Goal: Task Accomplishment & Management: Use online tool/utility

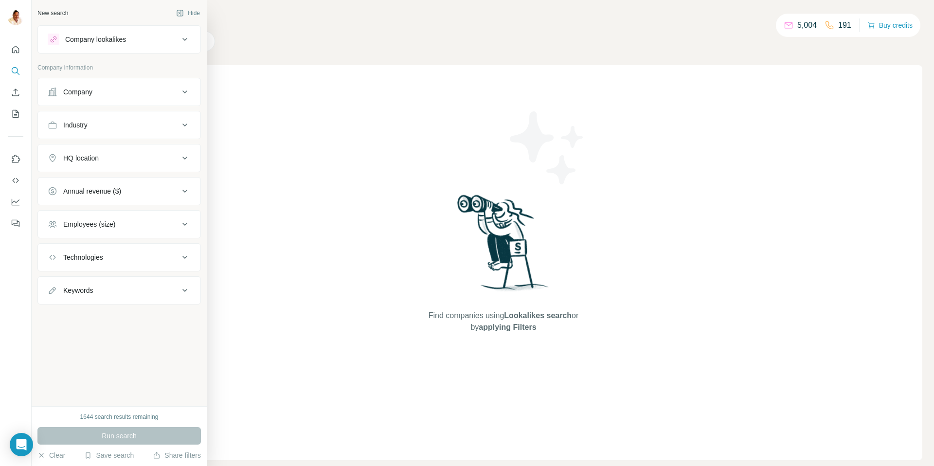
click at [110, 41] on div "Company lookalikes" at bounding box center [95, 40] width 61 height 10
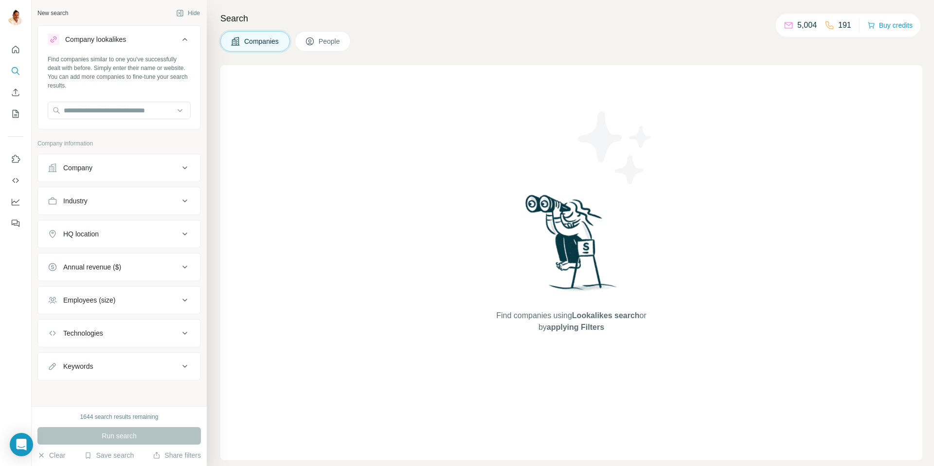
click at [110, 41] on div "Company lookalikes" at bounding box center [95, 40] width 61 height 10
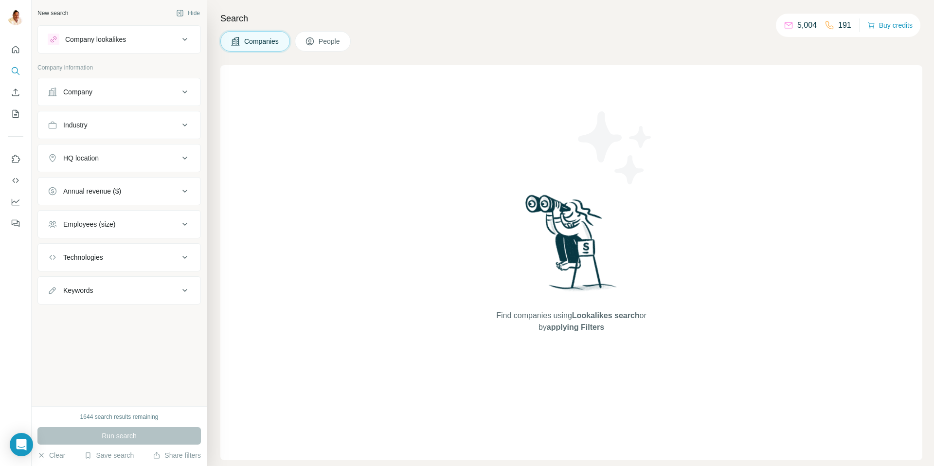
click at [103, 95] on div "Company" at bounding box center [113, 92] width 131 height 10
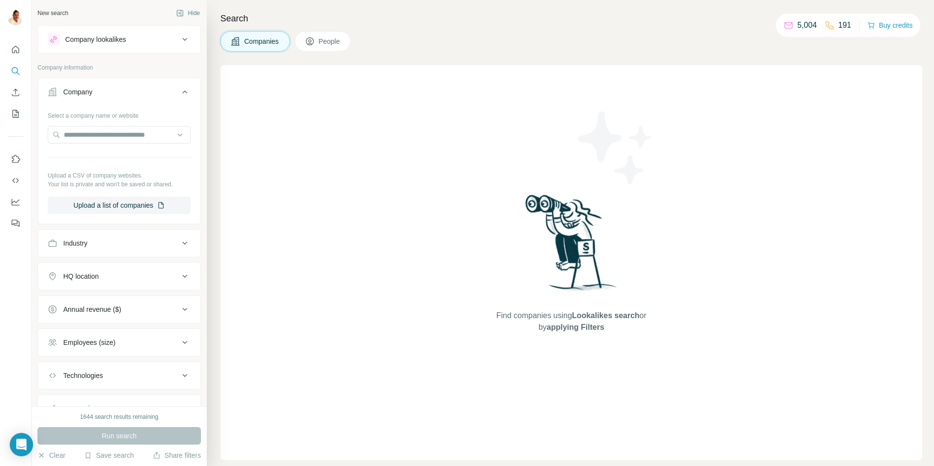
click at [101, 248] on div "Industry" at bounding box center [113, 243] width 131 height 10
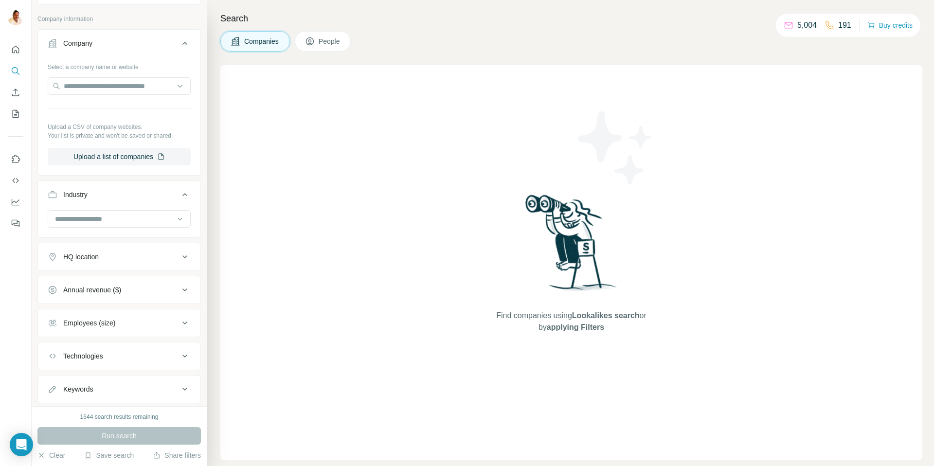
scroll to position [66, 0]
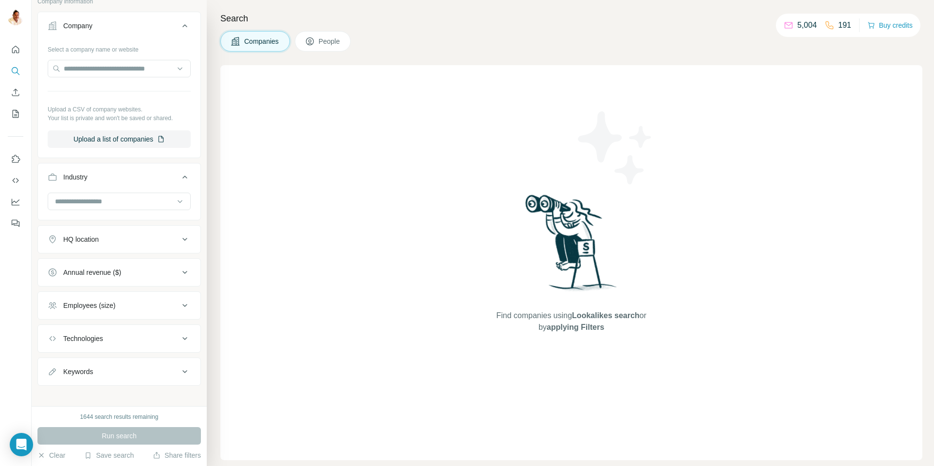
click at [130, 435] on div "Run search" at bounding box center [118, 436] width 163 height 18
drag, startPoint x: 131, startPoint y: 434, endPoint x: 54, endPoint y: 371, distance: 99.6
click at [131, 434] on div "Run search" at bounding box center [118, 436] width 163 height 18
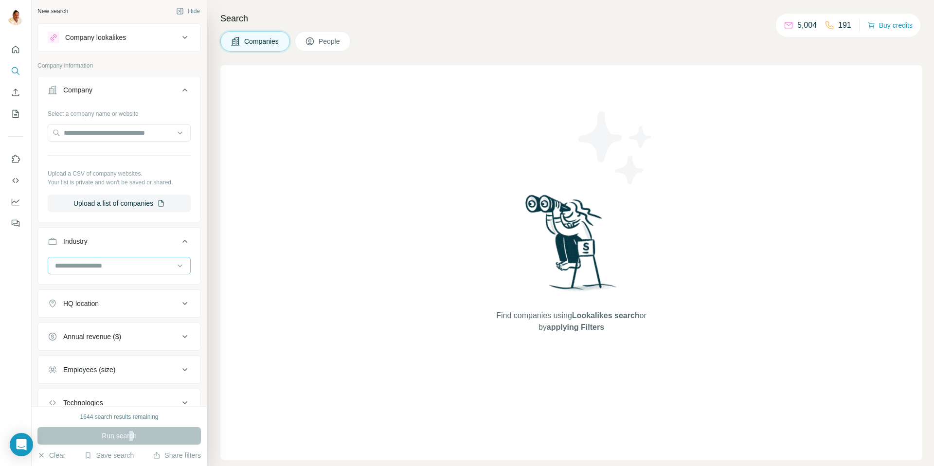
scroll to position [0, 0]
click at [98, 305] on div "HQ location" at bounding box center [81, 306] width 36 height 10
drag, startPoint x: 97, startPoint y: 301, endPoint x: 84, endPoint y: 317, distance: 21.0
click at [98, 301] on div "HQ location" at bounding box center [81, 306] width 36 height 10
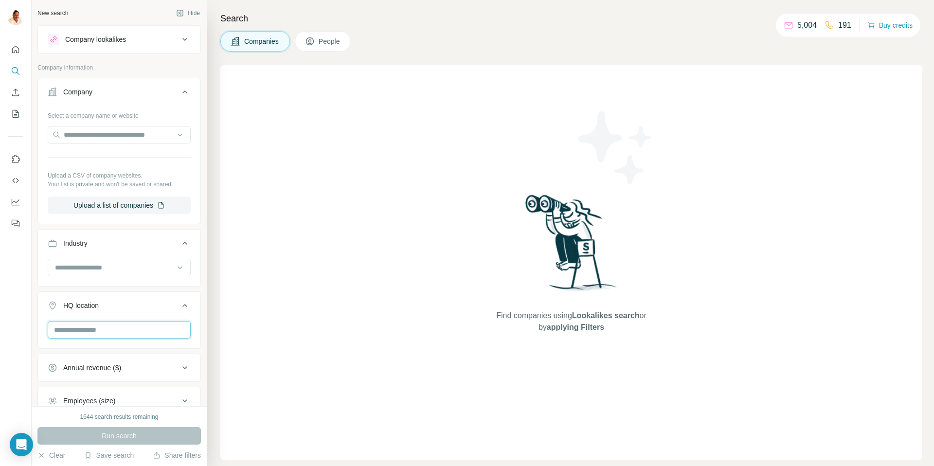
click at [85, 327] on input "text" at bounding box center [119, 330] width 143 height 18
type input "*"
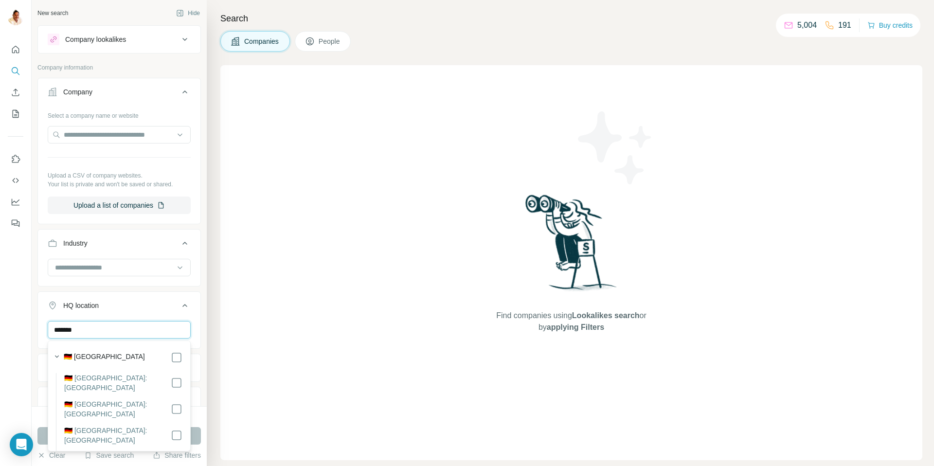
type input "*******"
click at [14, 342] on div at bounding box center [16, 233] width 32 height 466
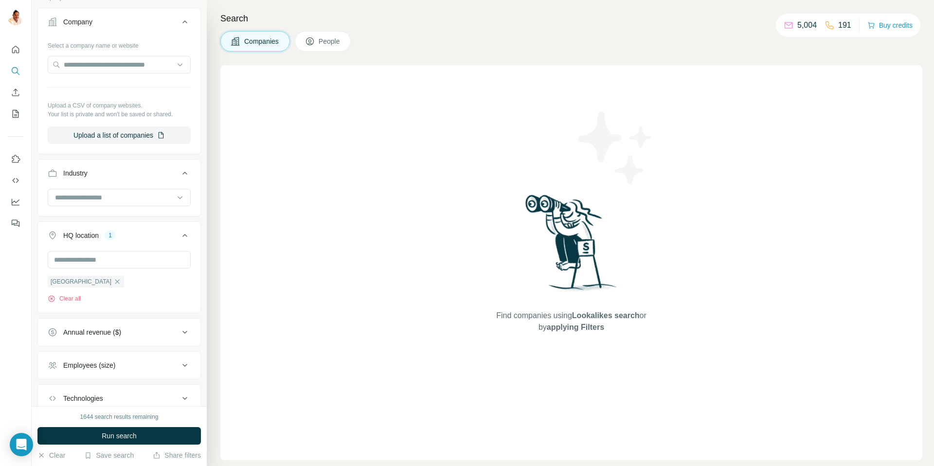
scroll to position [83, 0]
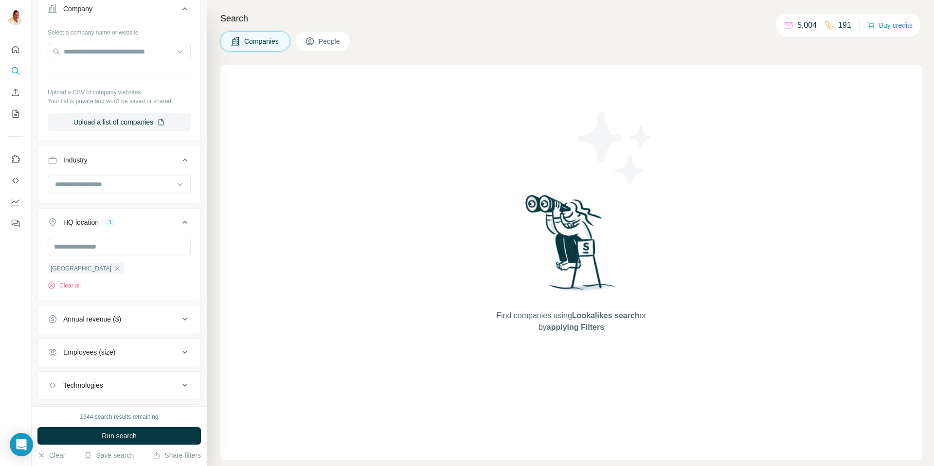
click at [93, 350] on div "Employees (size)" at bounding box center [89, 352] width 52 height 10
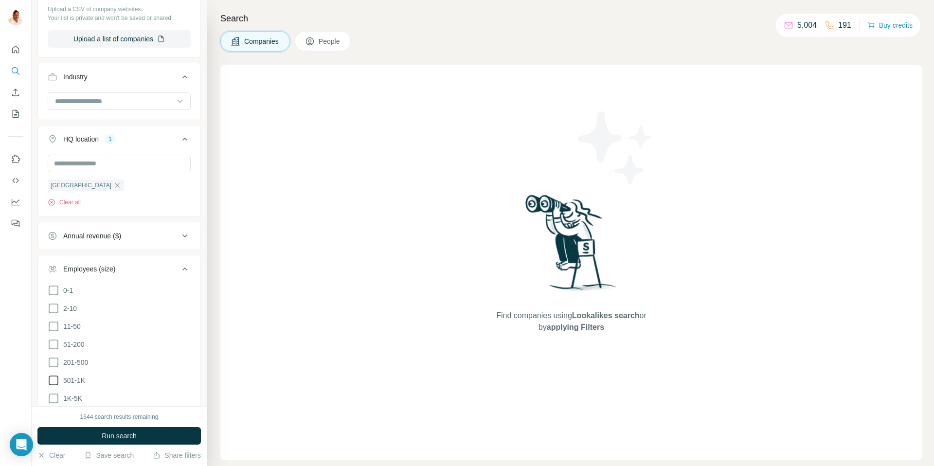
scroll to position [169, 0]
click at [53, 340] on icon at bounding box center [54, 342] width 12 height 12
click at [53, 358] on icon at bounding box center [54, 360] width 12 height 12
click at [371, 343] on div "Find companies using Lookalikes search or by applying Filters" at bounding box center [571, 262] width 702 height 395
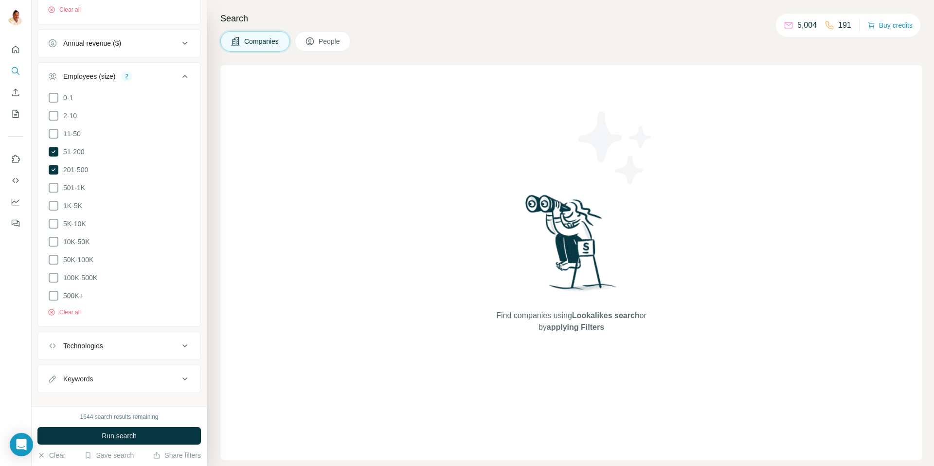
scroll to position [370, 0]
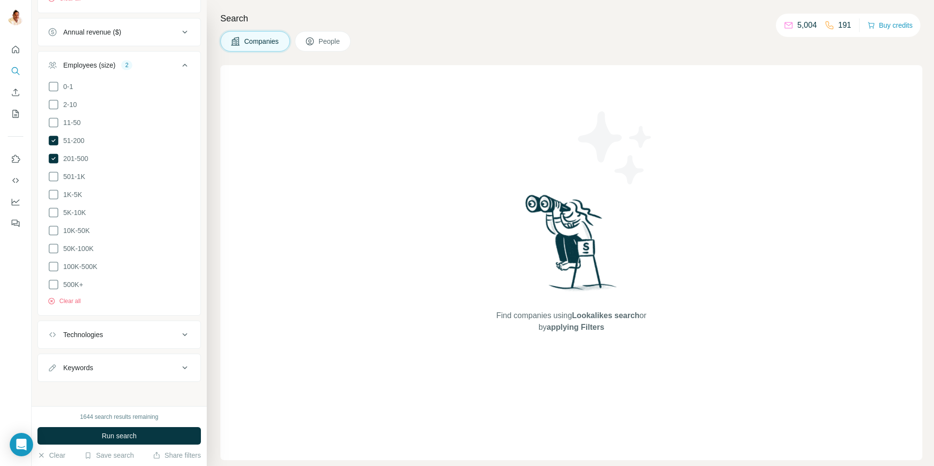
click at [99, 330] on div "Technologies" at bounding box center [83, 335] width 40 height 10
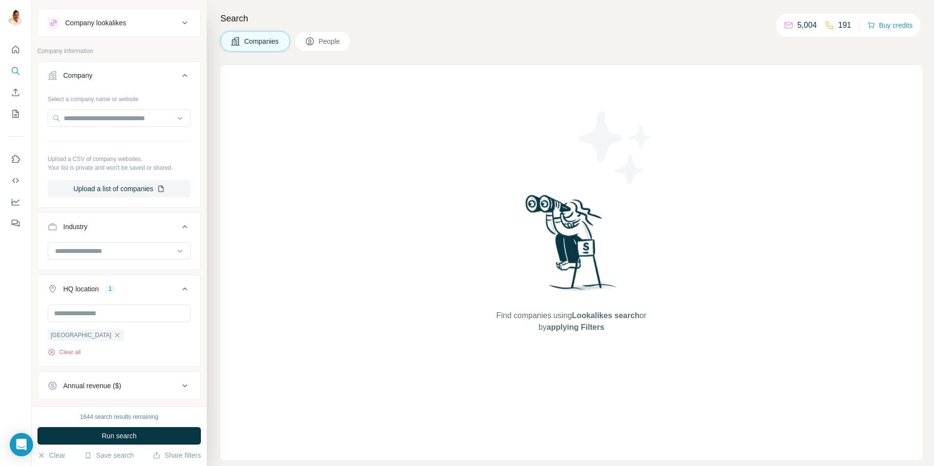
scroll to position [12, 0]
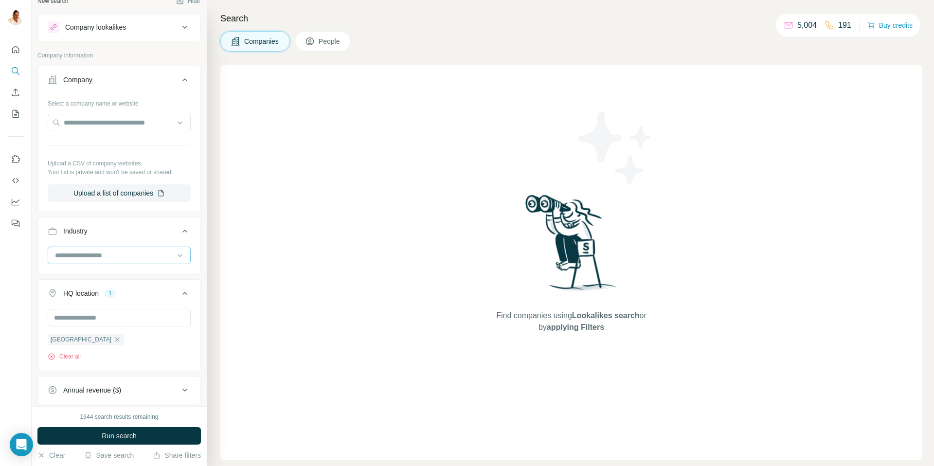
click at [103, 257] on input at bounding box center [114, 255] width 120 height 11
click at [68, 327] on p "Architecture" at bounding box center [74, 329] width 36 height 10
click at [77, 258] on input at bounding box center [114, 255] width 120 height 11
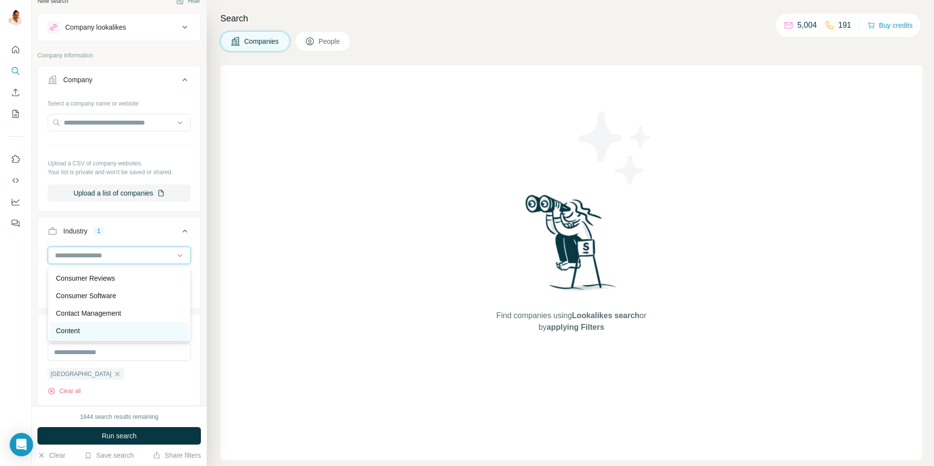
scroll to position [2105, 0]
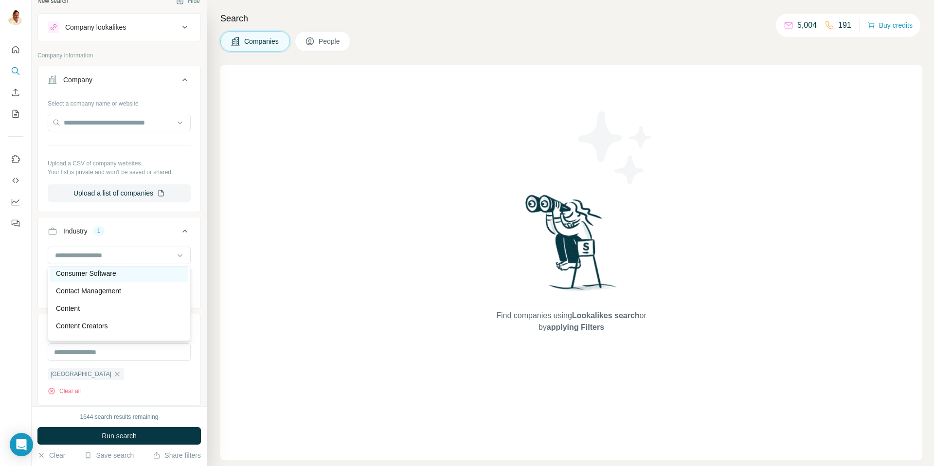
click at [105, 274] on p "Consumer Software" at bounding box center [86, 273] width 60 height 10
click at [72, 255] on input at bounding box center [114, 255] width 120 height 11
drag, startPoint x: 40, startPoint y: 286, endPoint x: 68, endPoint y: 310, distance: 36.6
click at [40, 286] on div "Architecture Consumer Software Clear all" at bounding box center [119, 277] width 162 height 60
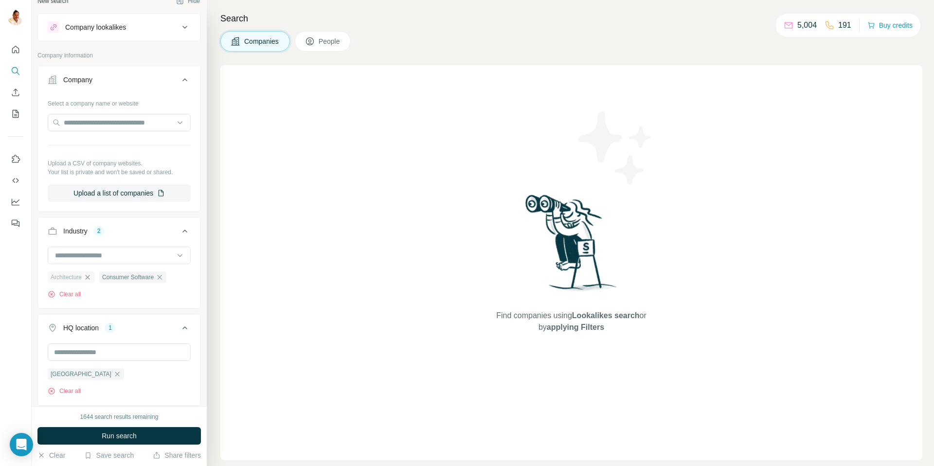
click at [91, 276] on icon "button" at bounding box center [88, 277] width 8 height 8
click at [112, 276] on icon "button" at bounding box center [108, 277] width 8 height 8
click at [107, 255] on input at bounding box center [114, 255] width 120 height 11
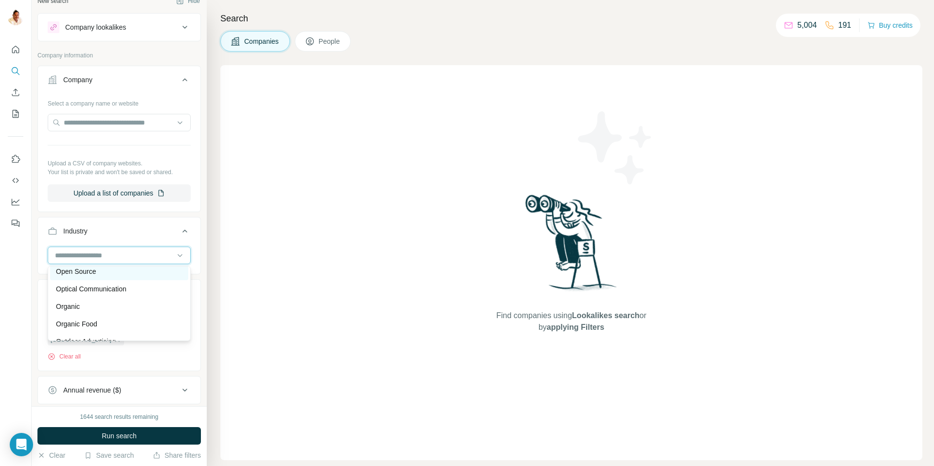
scroll to position [7116, 0]
click at [123, 232] on div "Industry" at bounding box center [113, 231] width 131 height 10
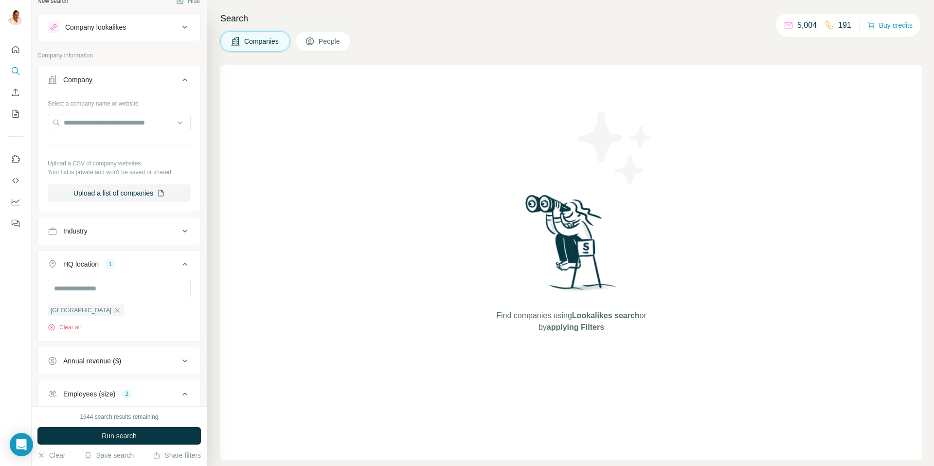
scroll to position [13, 0]
click at [108, 432] on span "Run search" at bounding box center [119, 436] width 35 height 10
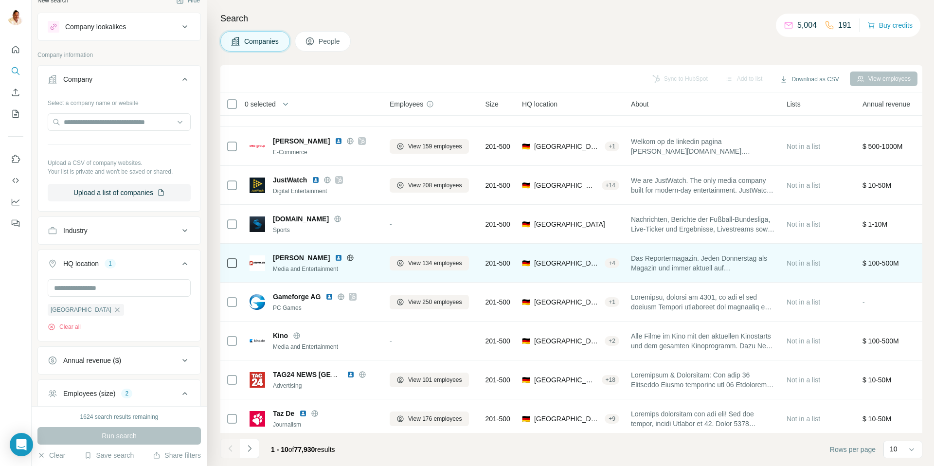
scroll to position [72, 0]
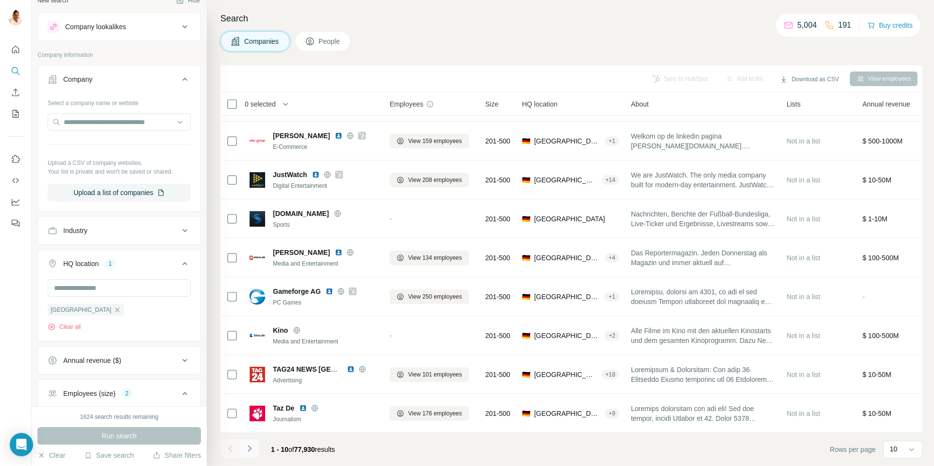
click at [250, 447] on icon "Navigate to next page" at bounding box center [249, 448] width 3 height 6
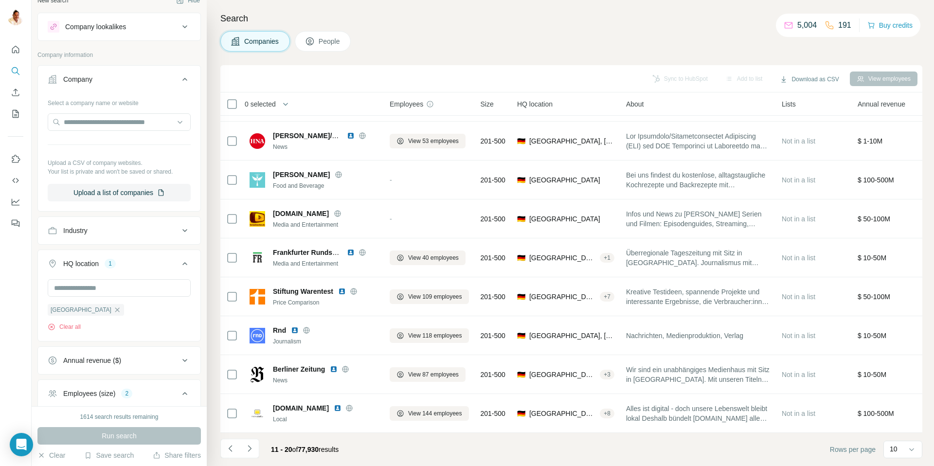
click at [95, 230] on div "Industry" at bounding box center [113, 231] width 131 height 10
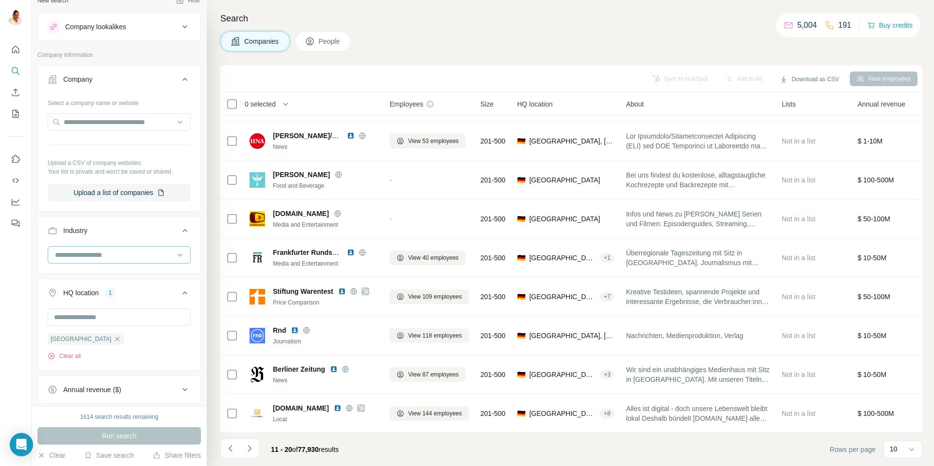
click at [107, 253] on input at bounding box center [114, 255] width 120 height 11
type input "*"
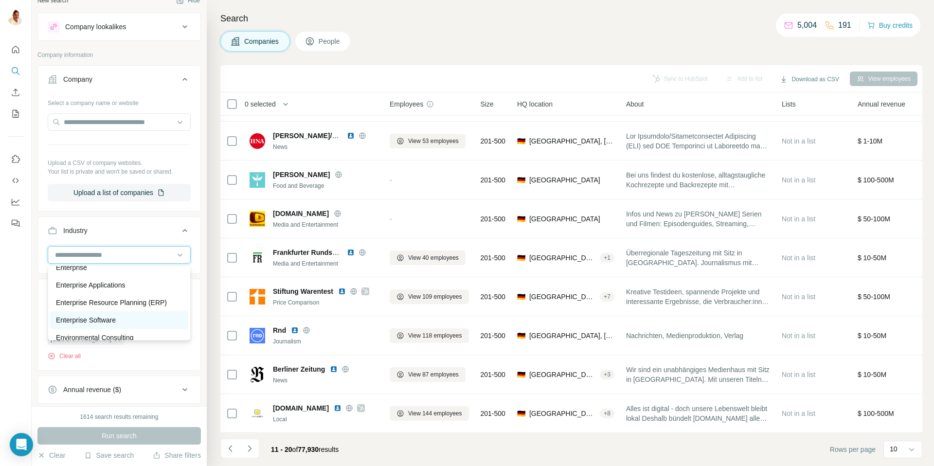
scroll to position [3514, 0]
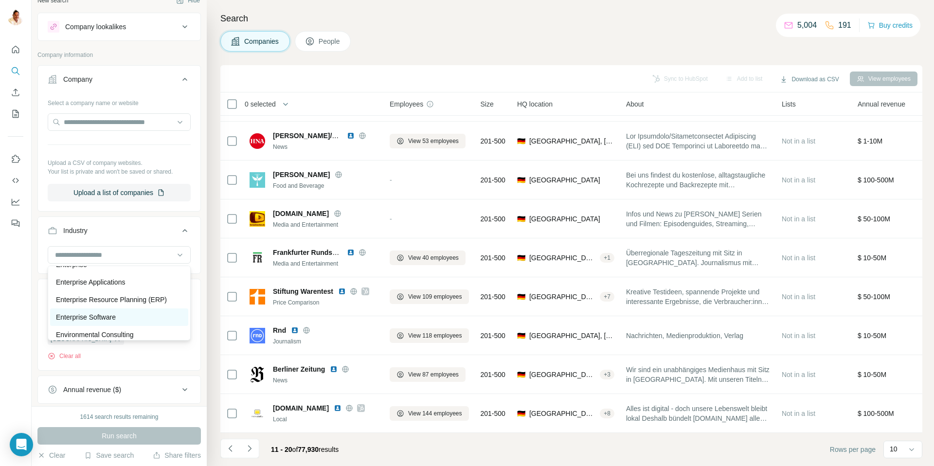
click at [75, 315] on p "Enterprise Software" at bounding box center [86, 317] width 60 height 10
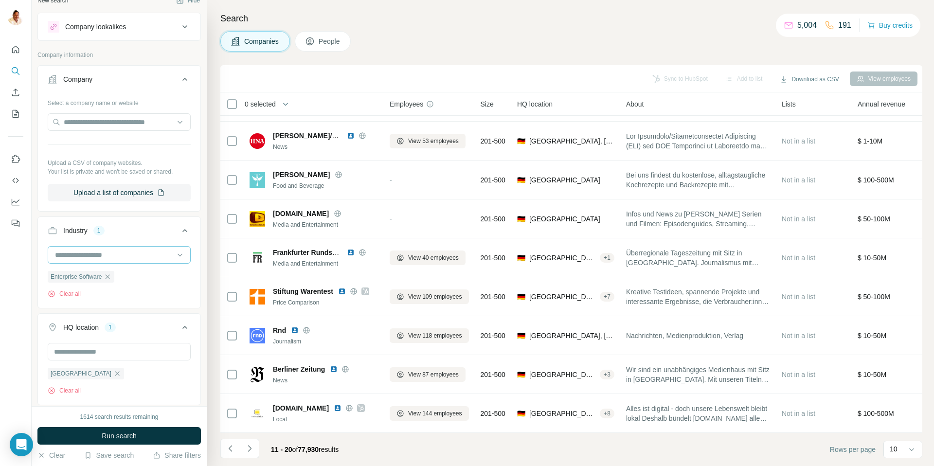
click at [102, 251] on input at bounding box center [114, 255] width 120 height 11
click at [101, 281] on p "Environmental Consulting" at bounding box center [95, 283] width 78 height 10
click at [107, 253] on input at bounding box center [114, 255] width 120 height 11
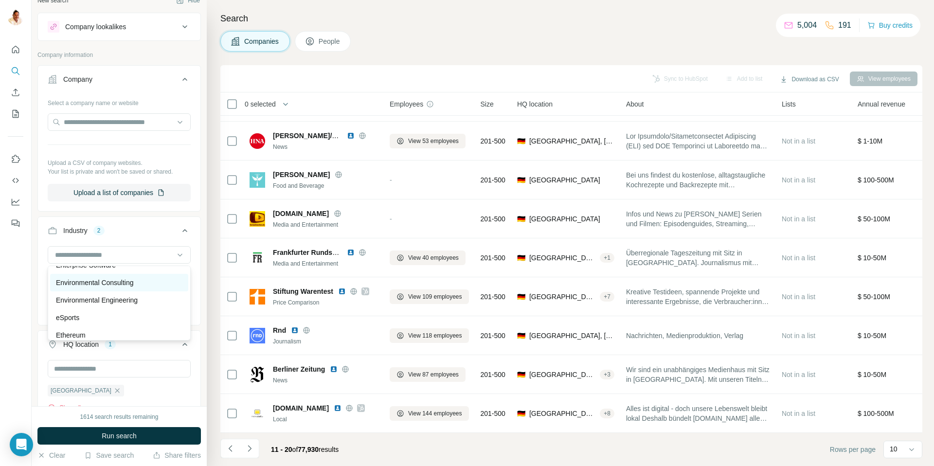
click at [95, 283] on p "Environmental Consulting" at bounding box center [95, 283] width 78 height 10
click at [106, 255] on p "Environmental Consulting" at bounding box center [93, 255] width 78 height 10
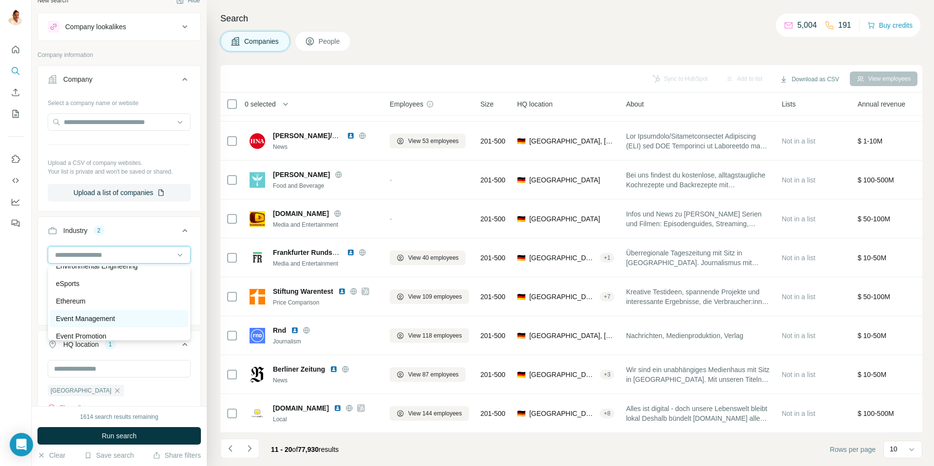
scroll to position [3607, 0]
click at [75, 273] on p "eSports" at bounding box center [67, 277] width 23 height 10
click at [92, 255] on input at bounding box center [114, 255] width 120 height 11
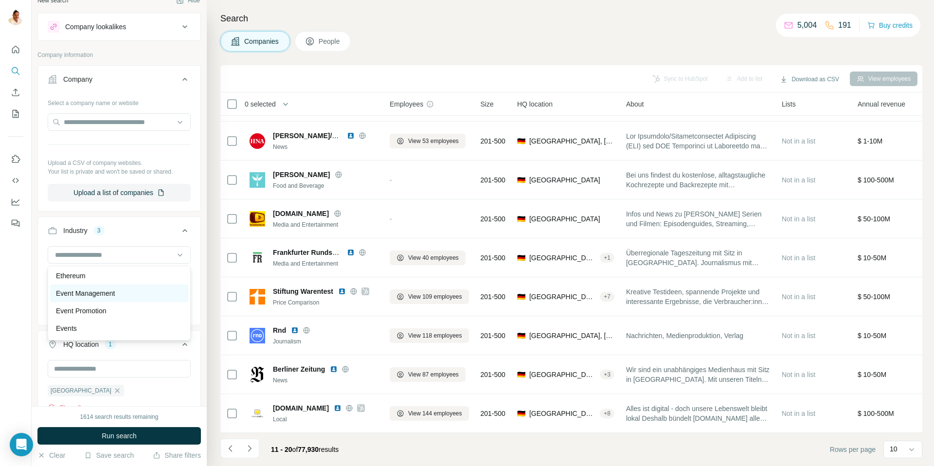
click at [92, 291] on p "Event Management" at bounding box center [85, 293] width 59 height 10
click at [86, 253] on input at bounding box center [114, 255] width 120 height 11
click at [73, 301] on p "Furniture" at bounding box center [69, 299] width 27 height 10
click at [95, 254] on input at bounding box center [114, 255] width 120 height 11
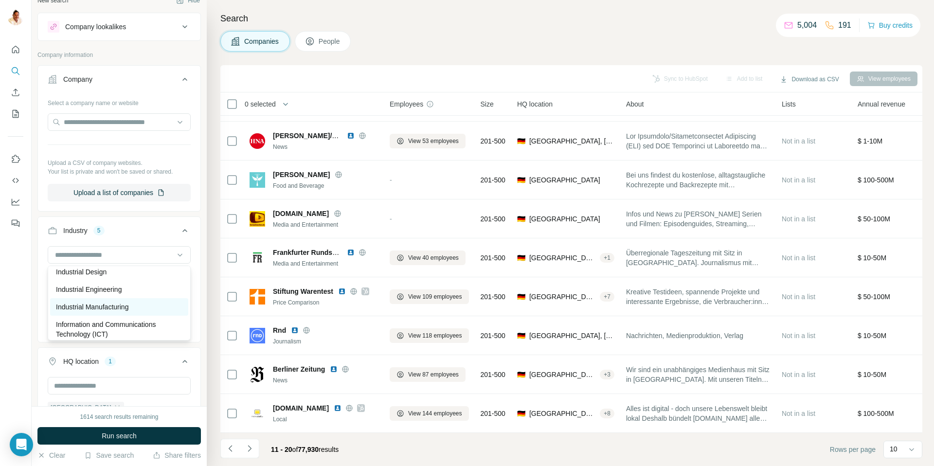
scroll to position [5222, 0]
click at [91, 309] on p "Industrial Manufacturing" at bounding box center [92, 308] width 72 height 10
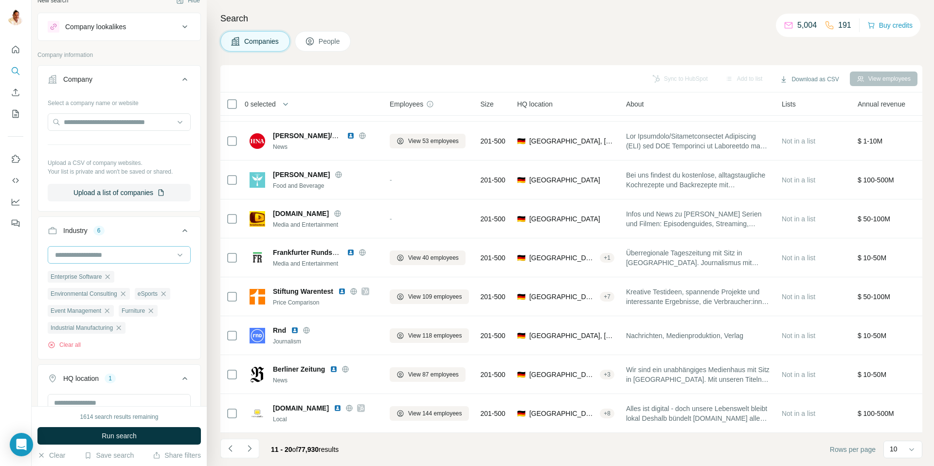
click at [79, 255] on input at bounding box center [114, 255] width 120 height 11
drag, startPoint x: 71, startPoint y: 287, endPoint x: 82, endPoint y: 266, distance: 23.9
click at [71, 287] on p "Industrial Engineering" at bounding box center [89, 290] width 66 height 10
click at [83, 252] on input at bounding box center [114, 255] width 120 height 11
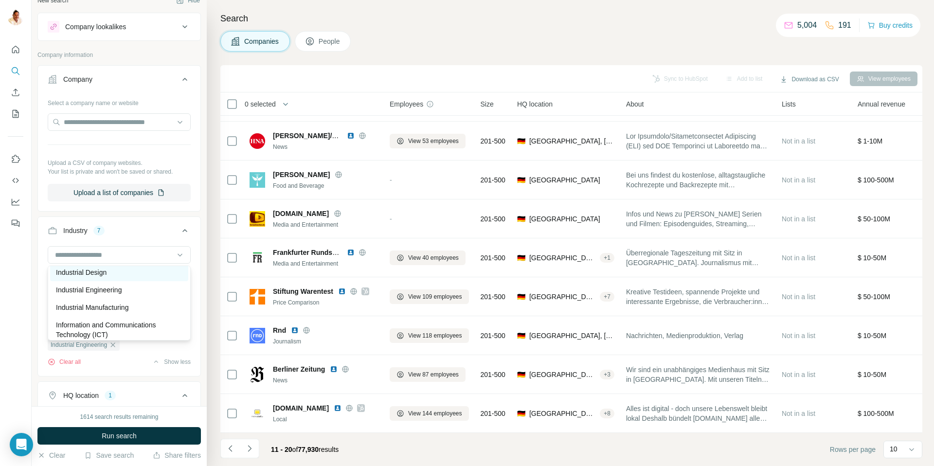
click at [85, 275] on p "Industrial Design" at bounding box center [81, 273] width 51 height 10
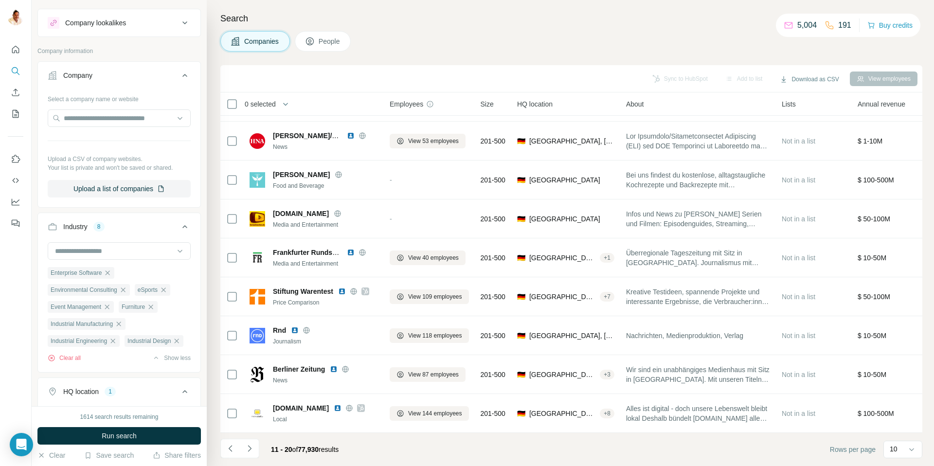
scroll to position [14, 0]
click at [78, 253] on input at bounding box center [114, 254] width 120 height 11
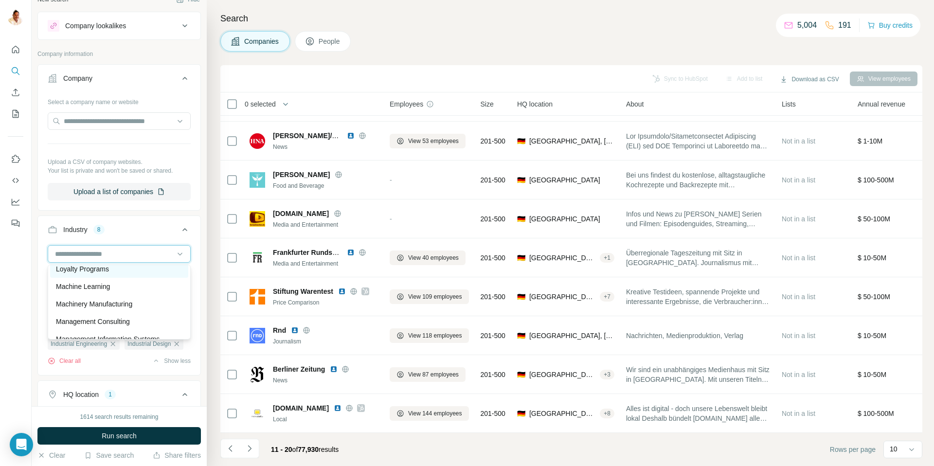
scroll to position [6079, 0]
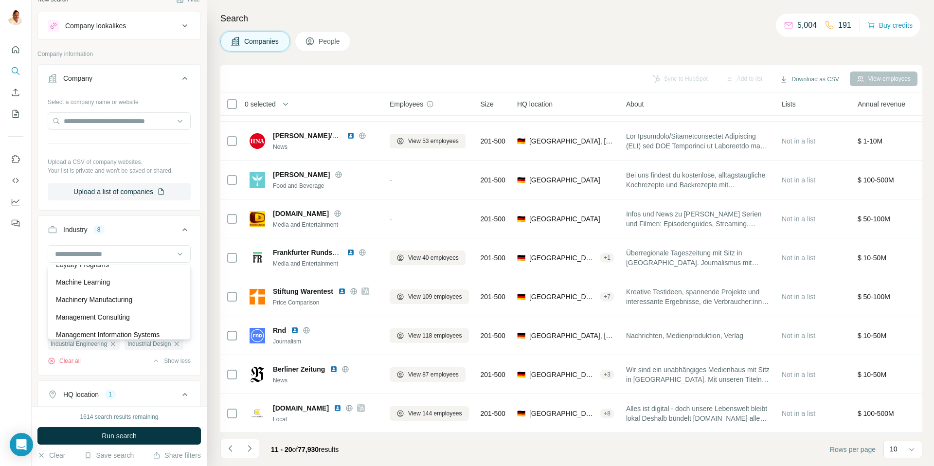
click at [94, 296] on p "Machinery Manufacturing" at bounding box center [94, 300] width 76 height 10
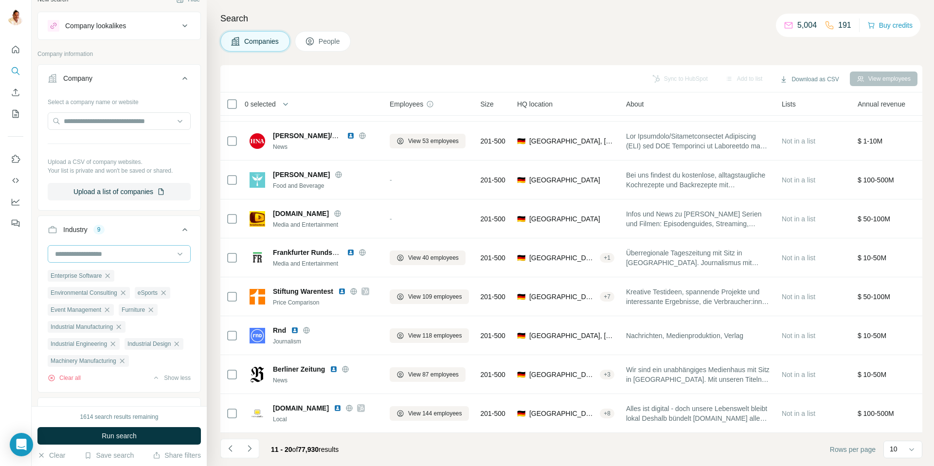
click at [93, 250] on input at bounding box center [114, 254] width 120 height 11
click at [97, 316] on p "Management Consulting" at bounding box center [93, 317] width 74 height 10
click at [99, 256] on input at bounding box center [114, 254] width 120 height 11
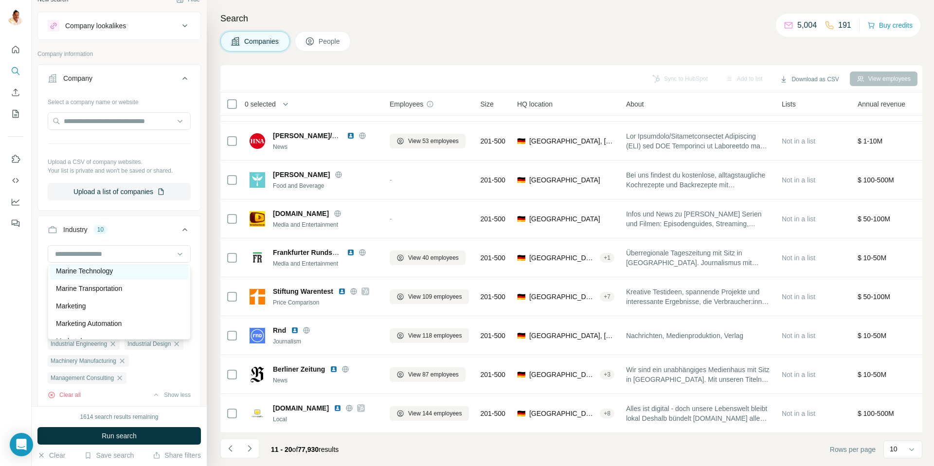
click at [96, 273] on p "Marine Technology" at bounding box center [84, 271] width 57 height 10
click at [98, 254] on input at bounding box center [114, 254] width 120 height 11
click at [84, 283] on p "Personal Finance" at bounding box center [82, 284] width 53 height 10
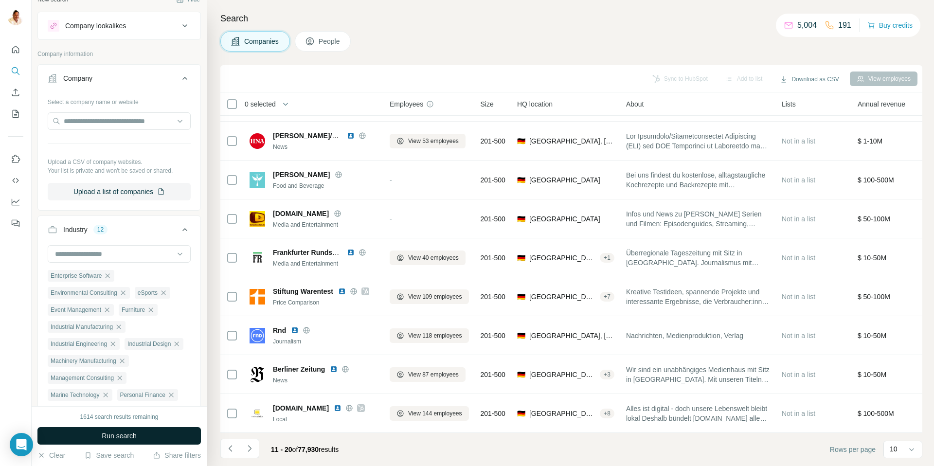
click at [103, 434] on span "Run search" at bounding box center [119, 436] width 35 height 10
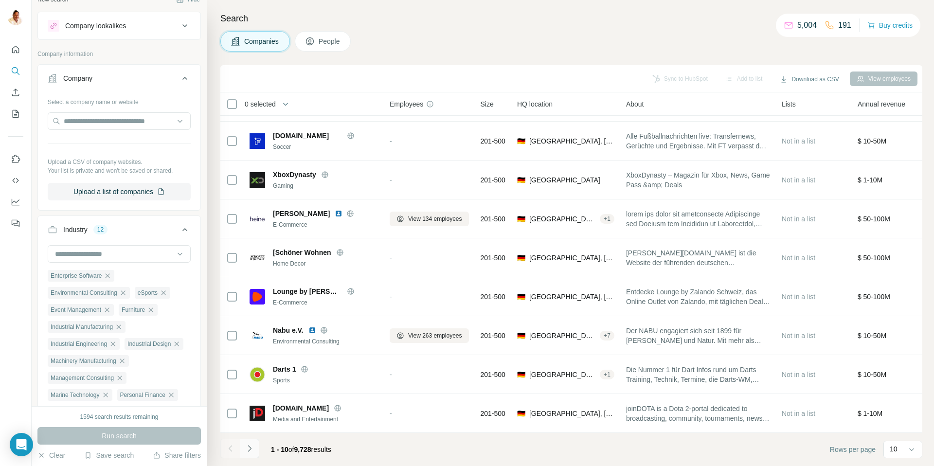
click at [252, 447] on icon "Navigate to next page" at bounding box center [250, 449] width 10 height 10
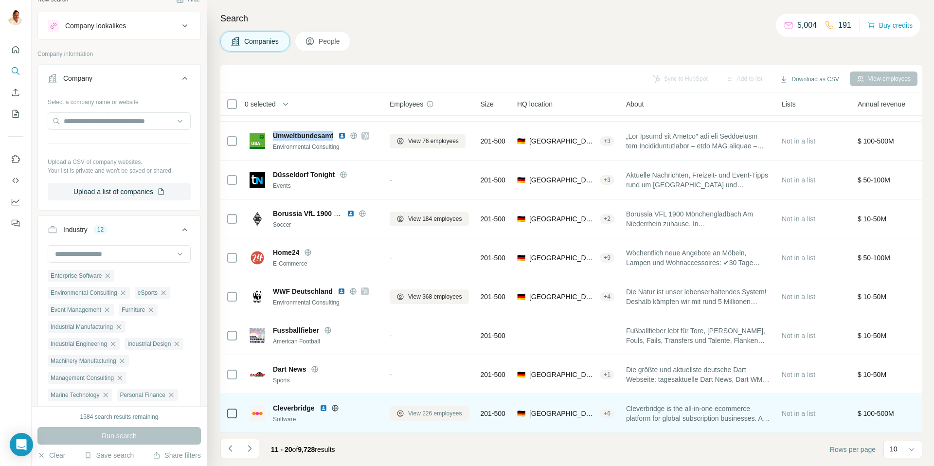
click at [417, 413] on span "View 226 employees" at bounding box center [435, 413] width 54 height 9
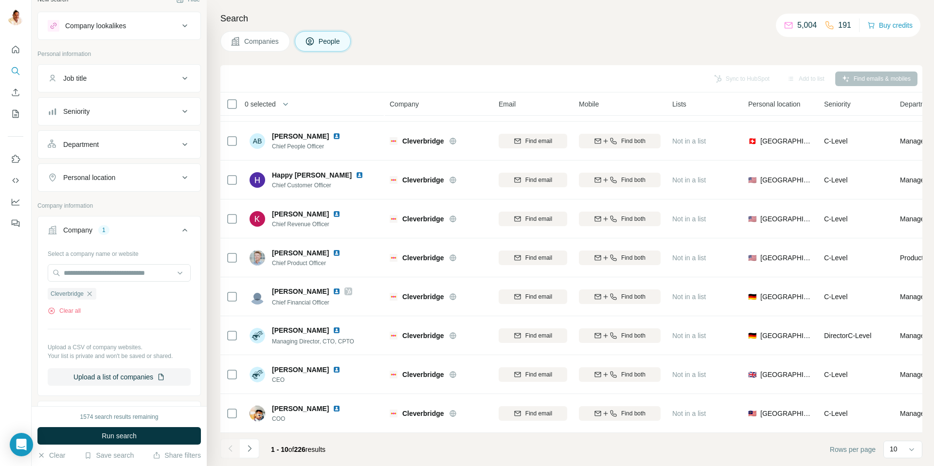
click at [234, 40] on icon at bounding box center [236, 41] width 10 height 10
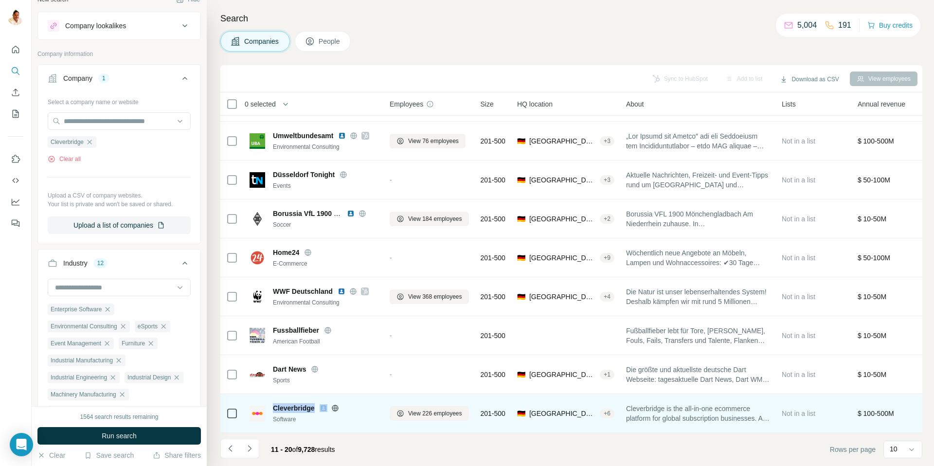
drag, startPoint x: 274, startPoint y: 409, endPoint x: 316, endPoint y: 411, distance: 41.9
click at [318, 412] on div "Cleverbridge" at bounding box center [325, 408] width 105 height 10
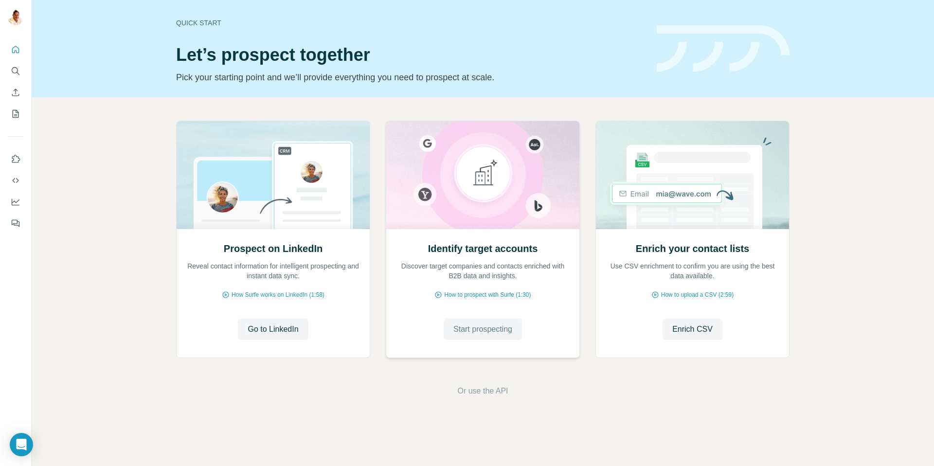
click at [470, 329] on span "Start prospecting" at bounding box center [482, 329] width 59 height 12
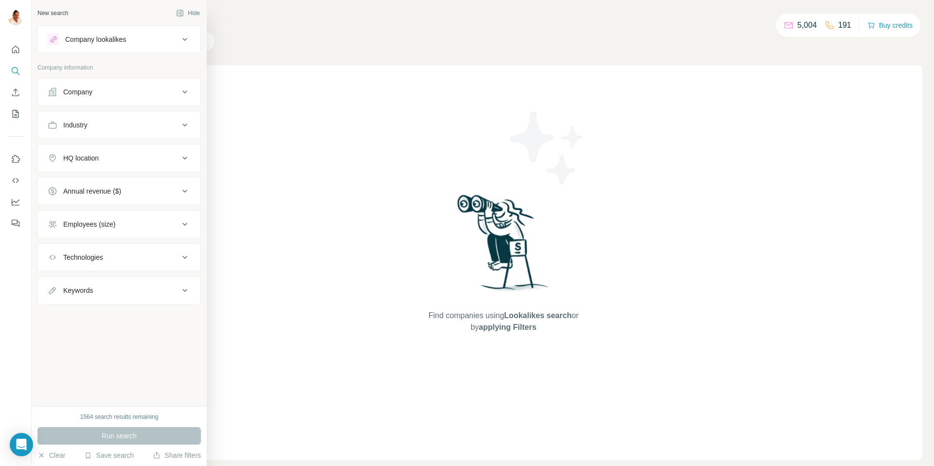
click at [92, 92] on div "Company" at bounding box center [77, 92] width 29 height 10
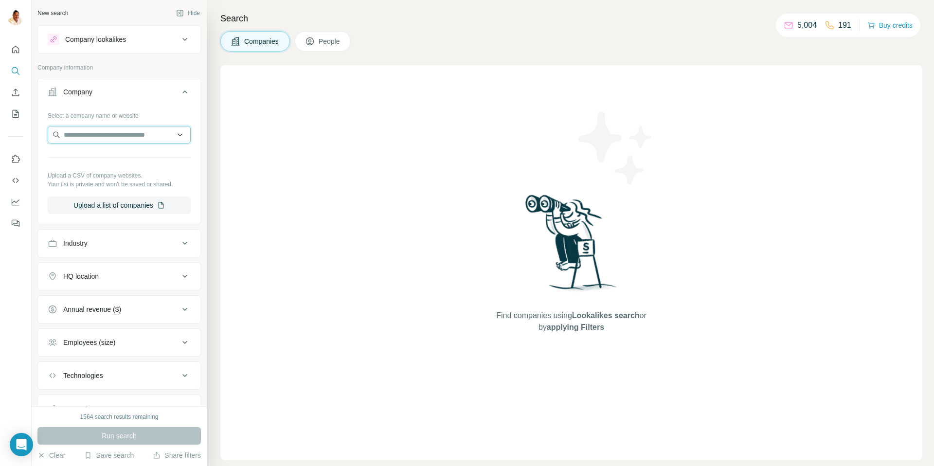
click at [118, 136] on input "text" at bounding box center [119, 135] width 143 height 18
paste input "**********"
type input "**********"
drag, startPoint x: 104, startPoint y: 135, endPoint x: 44, endPoint y: 132, distance: 59.9
click at [44, 132] on div "**********" at bounding box center [119, 164] width 162 height 114
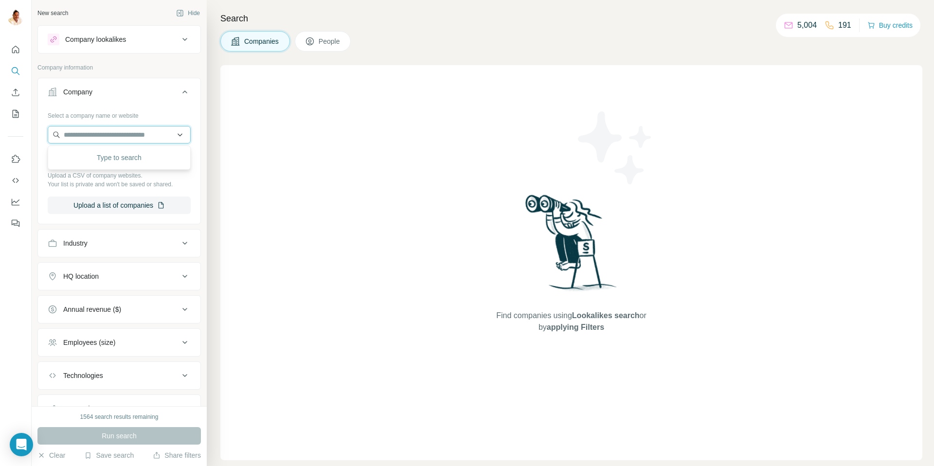
click at [128, 134] on input "text" at bounding box center [119, 135] width 143 height 18
paste input "**********"
type input "**********"
drag, startPoint x: 110, startPoint y: 131, endPoint x: 16, endPoint y: 133, distance: 94.4
click at [16, 134] on div "**********" at bounding box center [467, 233] width 934 height 466
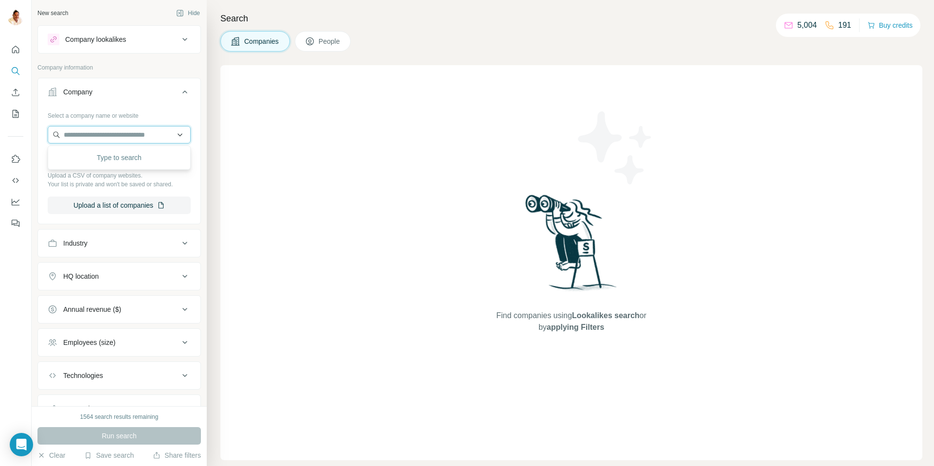
click at [86, 131] on input "text" at bounding box center [119, 135] width 143 height 18
paste input "**********"
type input "**********"
click at [116, 159] on p "Cleverbridge" at bounding box center [98, 157] width 47 height 10
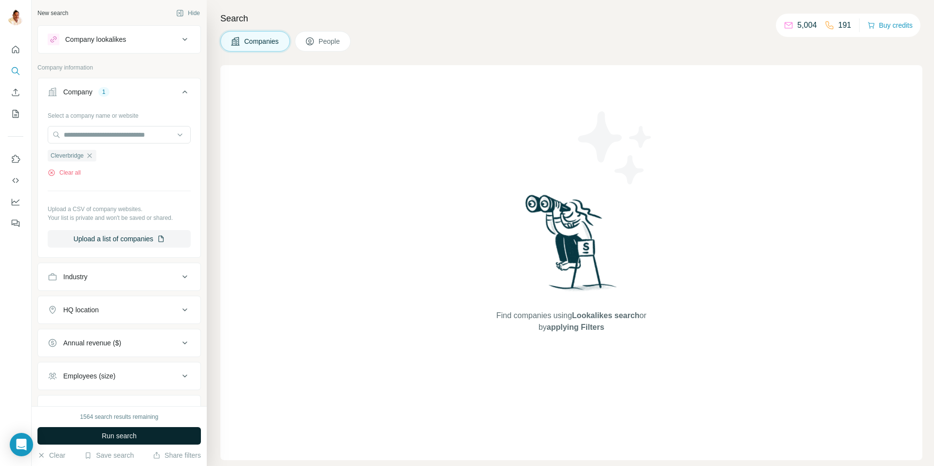
click at [121, 439] on span "Run search" at bounding box center [119, 436] width 35 height 10
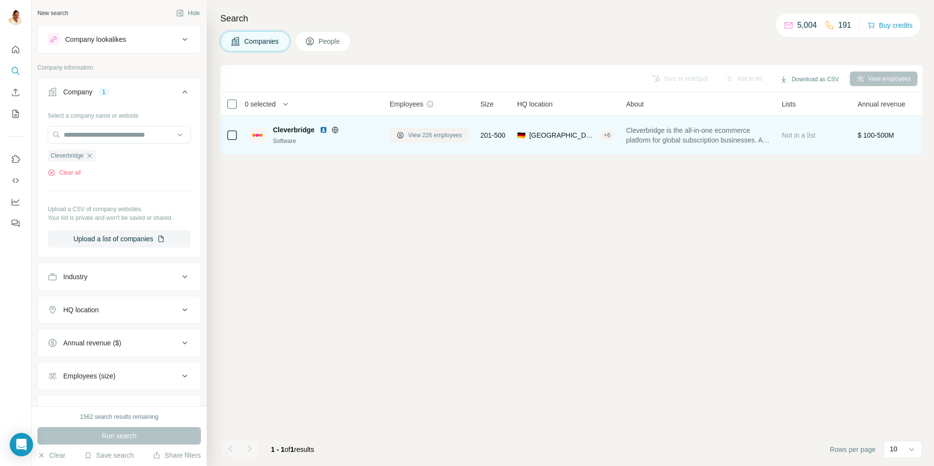
click at [433, 134] on span "View 226 employees" at bounding box center [435, 135] width 54 height 9
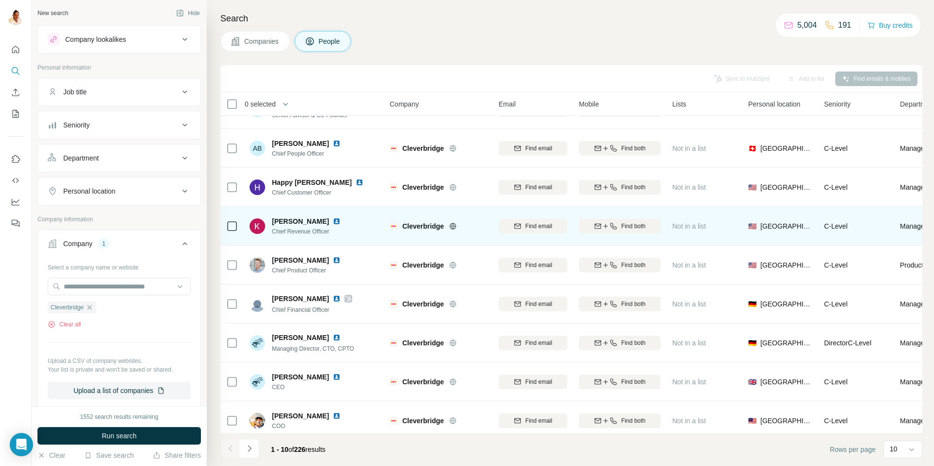
scroll to position [72, 0]
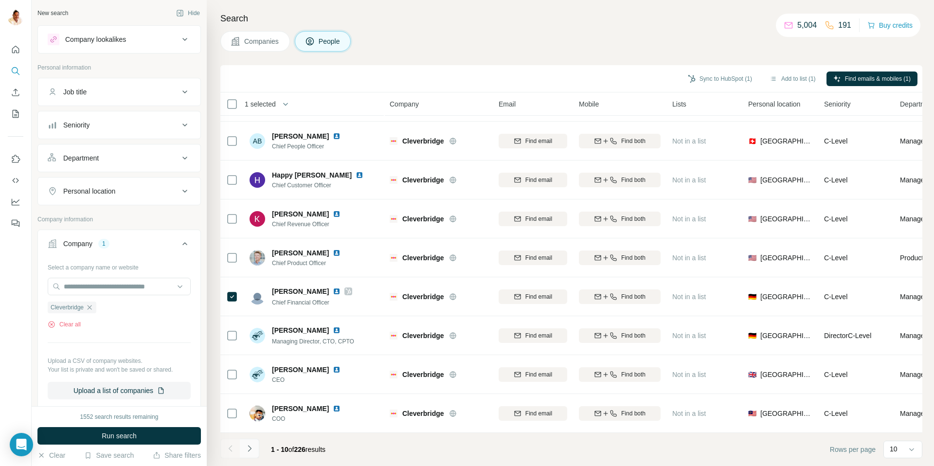
click at [253, 447] on icon "Navigate to next page" at bounding box center [250, 449] width 10 height 10
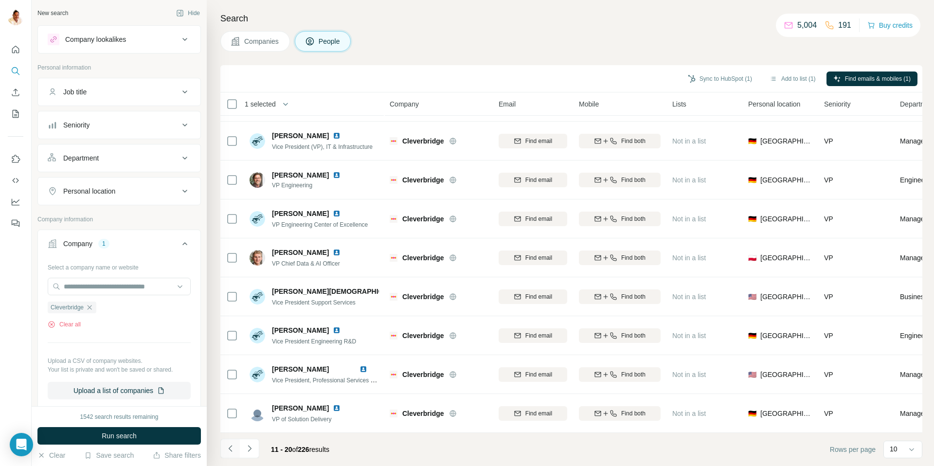
click at [232, 447] on icon "Navigate to previous page" at bounding box center [231, 449] width 10 height 10
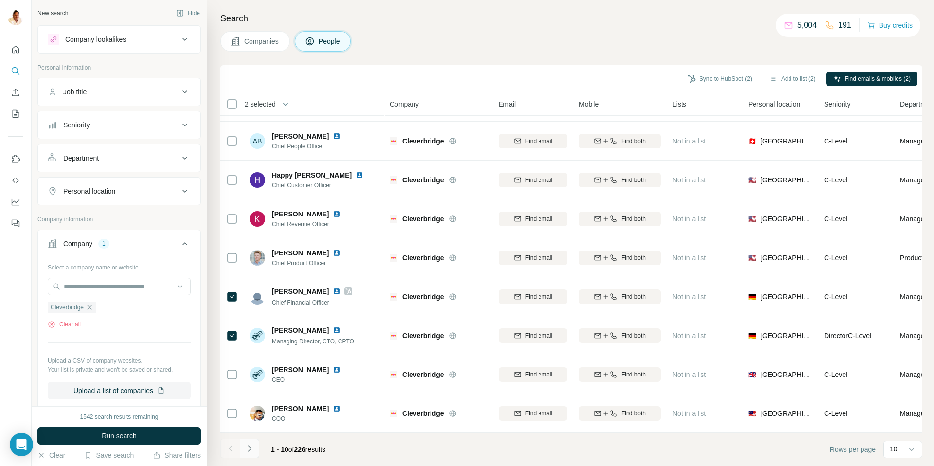
click at [253, 447] on icon "Navigate to next page" at bounding box center [250, 449] width 10 height 10
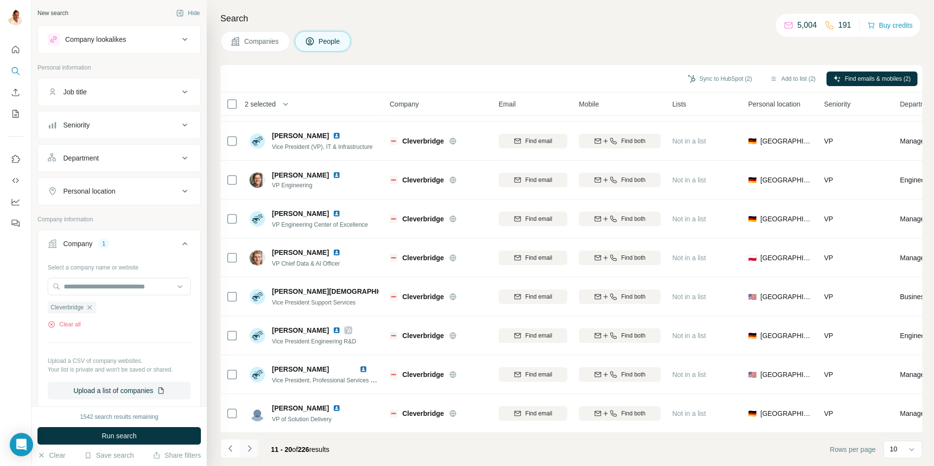
click at [248, 449] on icon "Navigate to next page" at bounding box center [250, 449] width 10 height 10
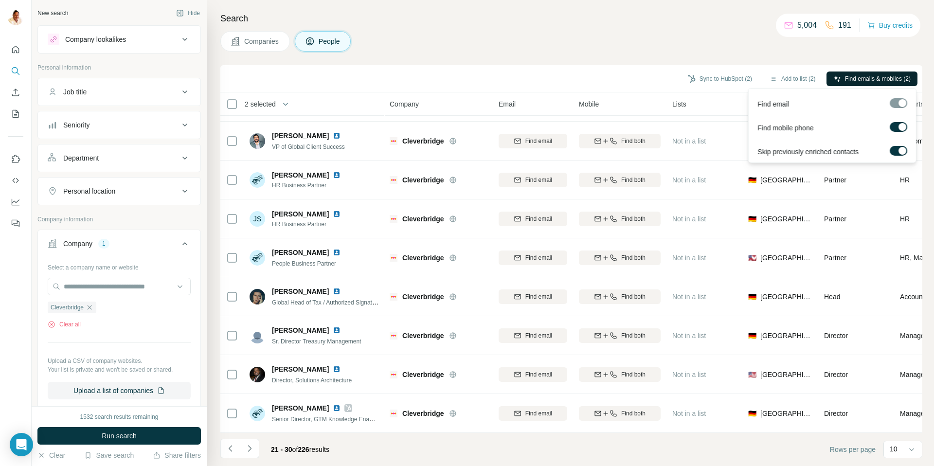
click at [846, 79] on span "Find emails & mobiles (2)" at bounding box center [878, 78] width 66 height 9
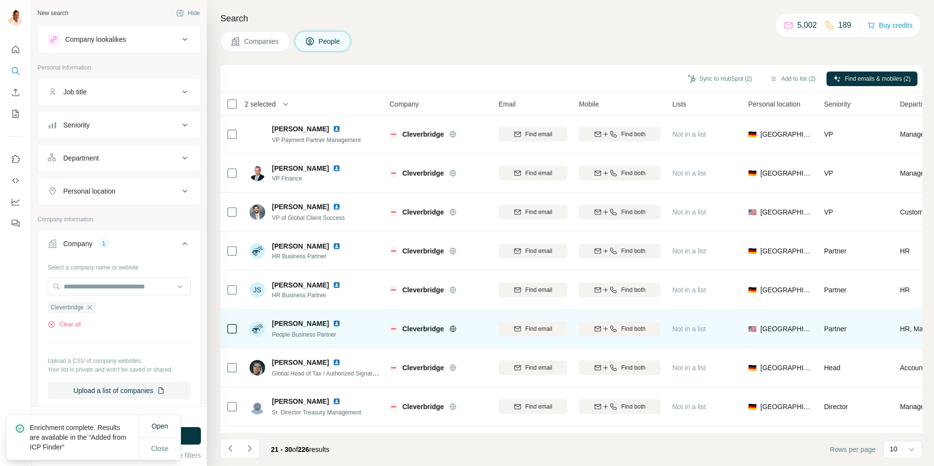
scroll to position [0, 0]
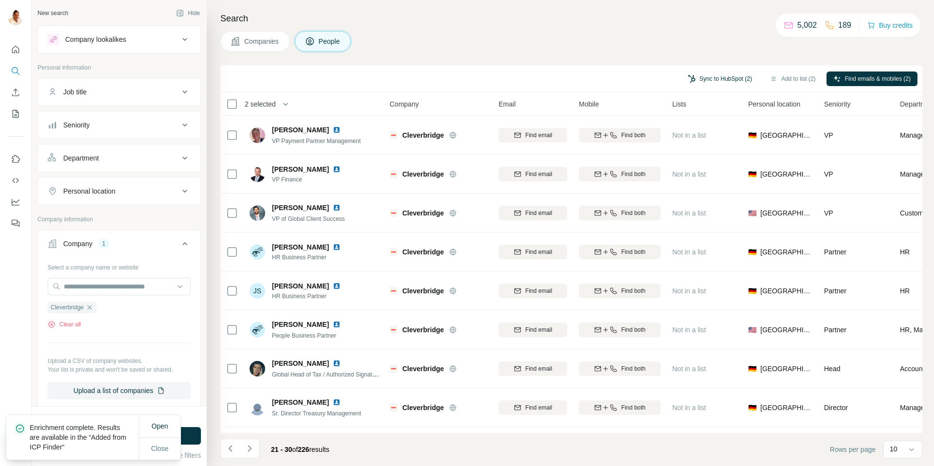
click at [713, 79] on button "Sync to HubSpot (2)" at bounding box center [720, 78] width 78 height 15
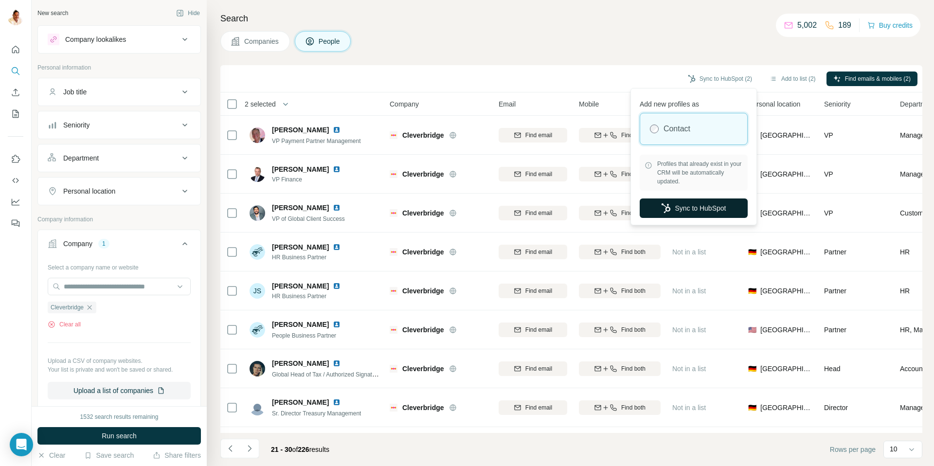
click at [680, 207] on button "Sync to HubSpot" at bounding box center [694, 207] width 108 height 19
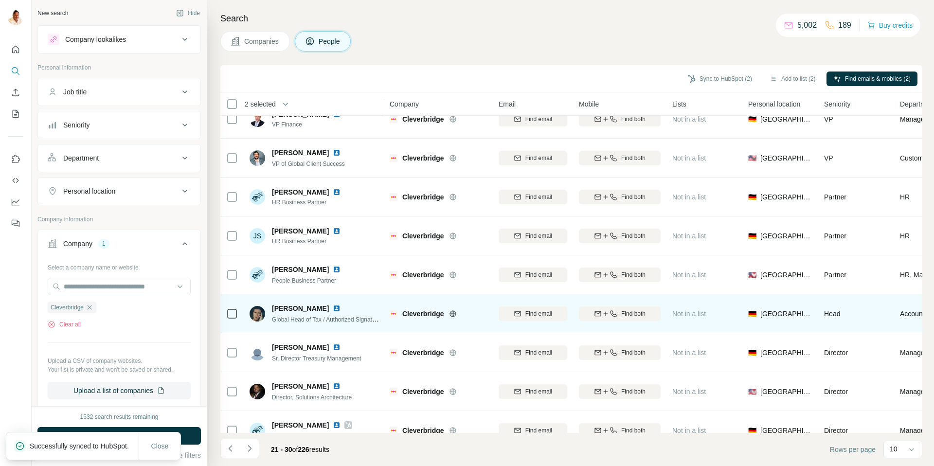
scroll to position [55, 0]
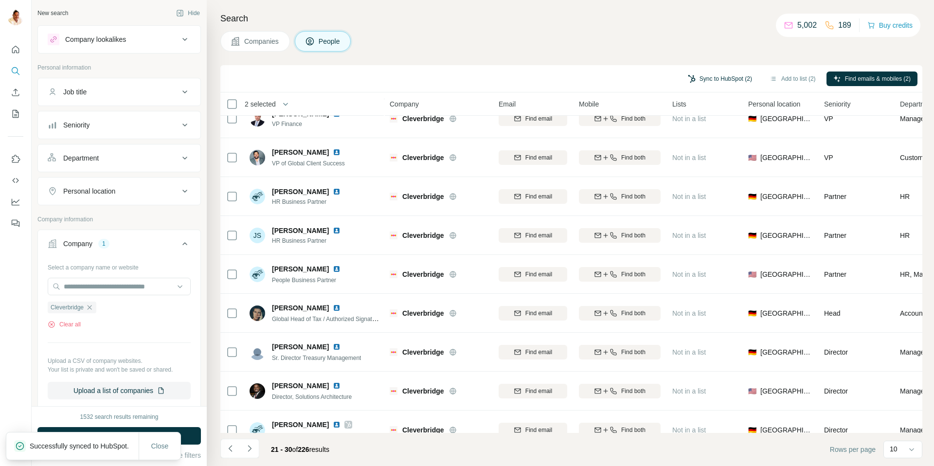
click at [702, 80] on button "Sync to HubSpot (2)" at bounding box center [720, 78] width 78 height 15
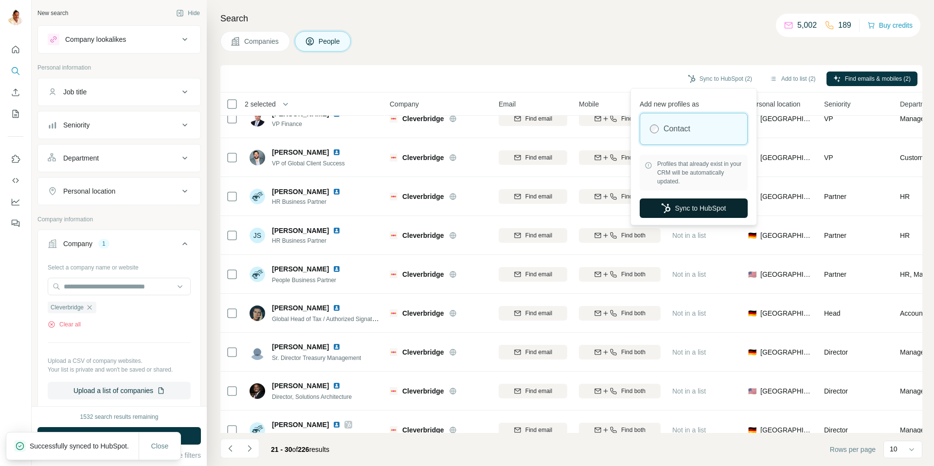
click at [675, 204] on button "Sync to HubSpot" at bounding box center [694, 207] width 108 height 19
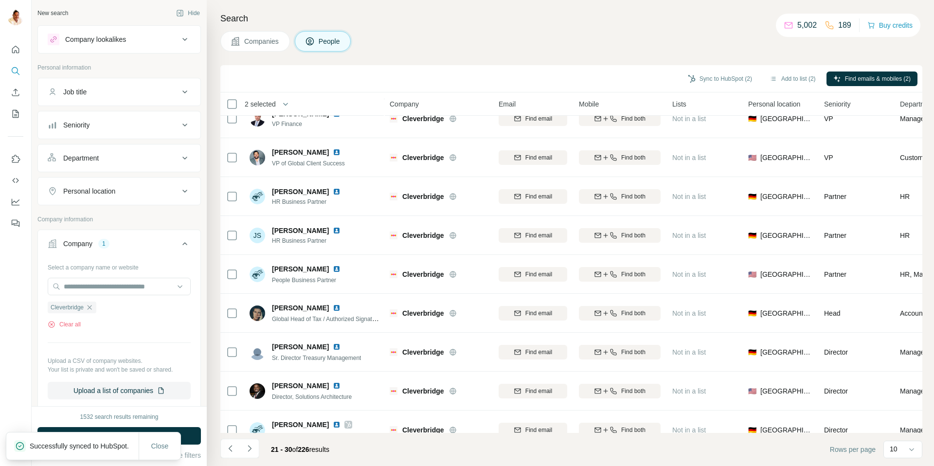
drag, startPoint x: 92, startPoint y: 309, endPoint x: 92, endPoint y: 300, distance: 9.3
click at [92, 308] on icon "button" at bounding box center [90, 308] width 8 height 8
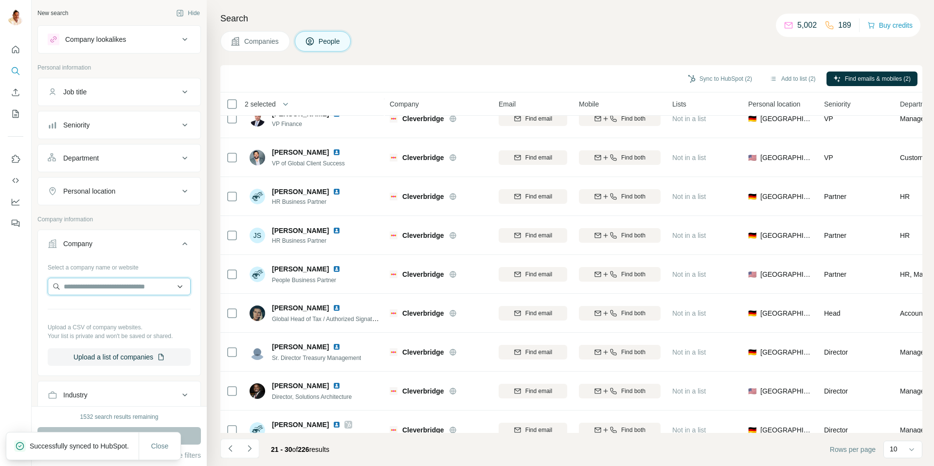
click at [92, 290] on input "text" at bounding box center [119, 287] width 143 height 18
paste input "**********"
type input "**********"
click at [116, 308] on p "Werbung und Messebau" at bounding box center [112, 309] width 74 height 10
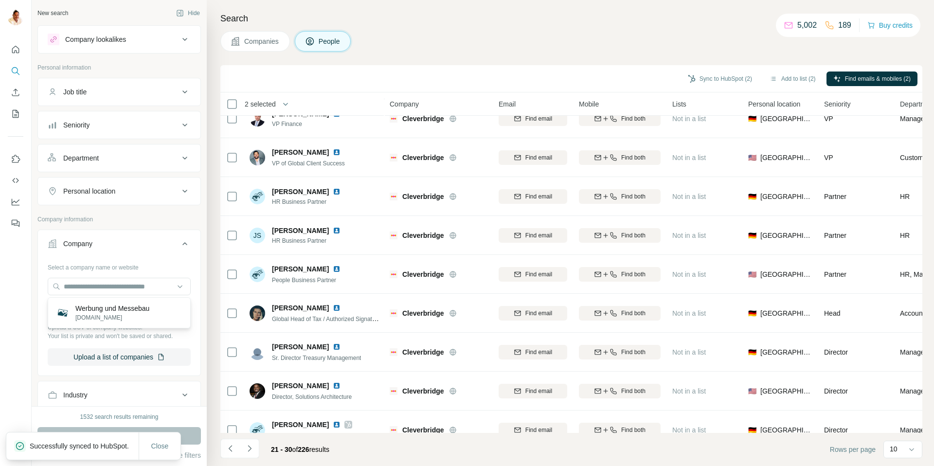
scroll to position [0, 0]
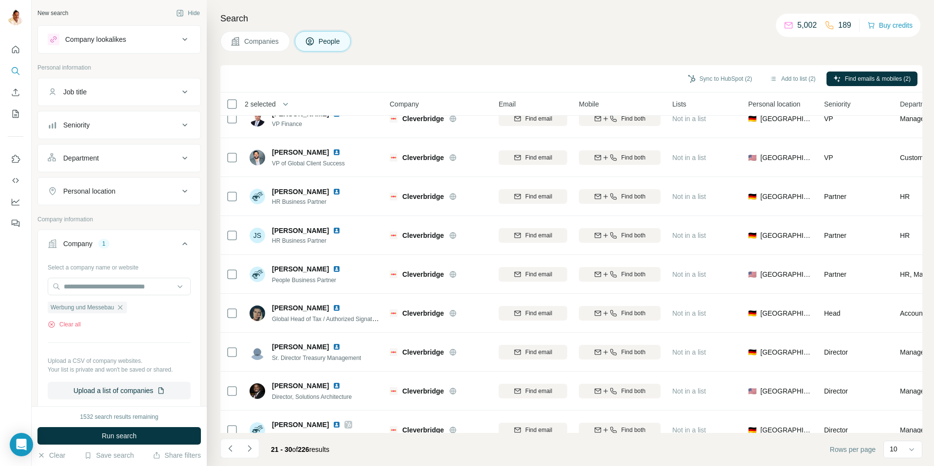
click at [109, 434] on span "Run search" at bounding box center [119, 436] width 35 height 10
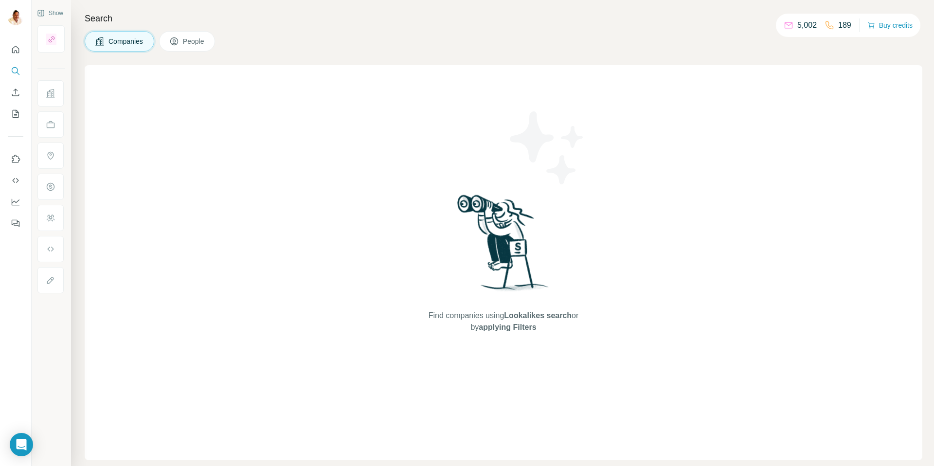
click at [115, 38] on span "Companies" at bounding box center [126, 41] width 36 height 10
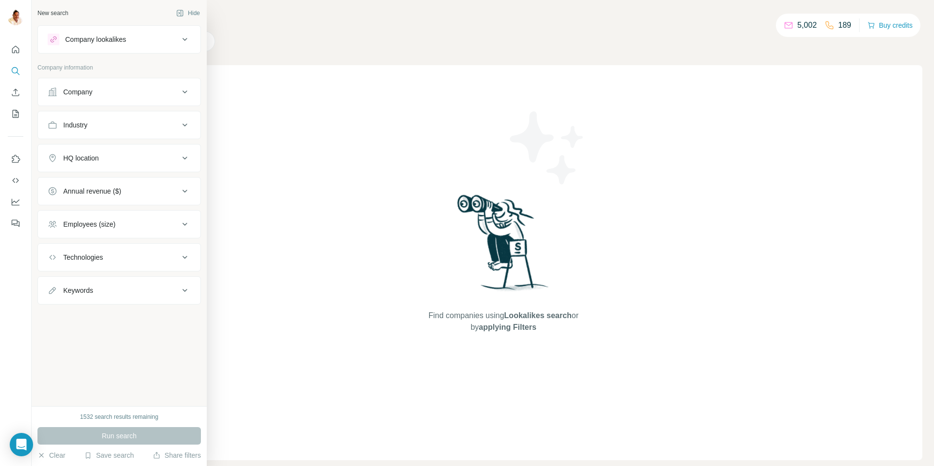
click at [118, 433] on div "Run search" at bounding box center [118, 436] width 163 height 18
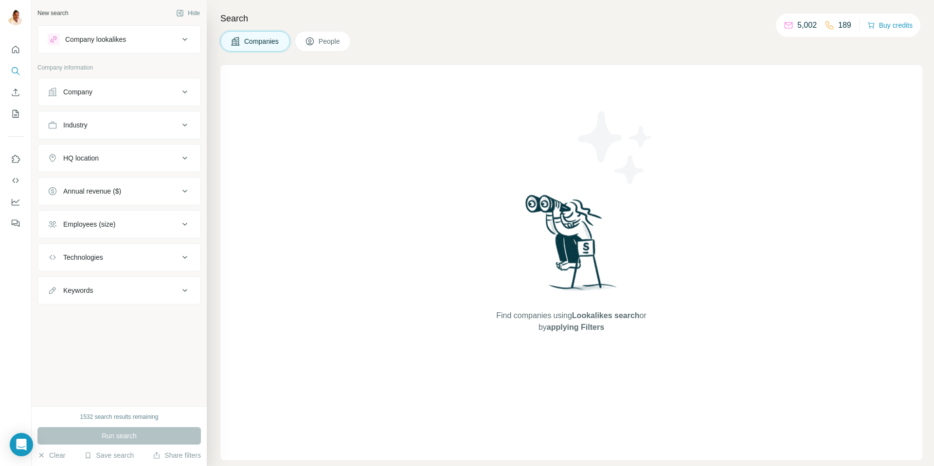
click at [117, 439] on div "Run search" at bounding box center [118, 436] width 163 height 18
click at [120, 436] on div "Run search" at bounding box center [118, 436] width 163 height 18
drag, startPoint x: 15, startPoint y: 47, endPoint x: 26, endPoint y: 46, distance: 11.7
click at [16, 47] on icon "Quick start" at bounding box center [16, 50] width 10 height 10
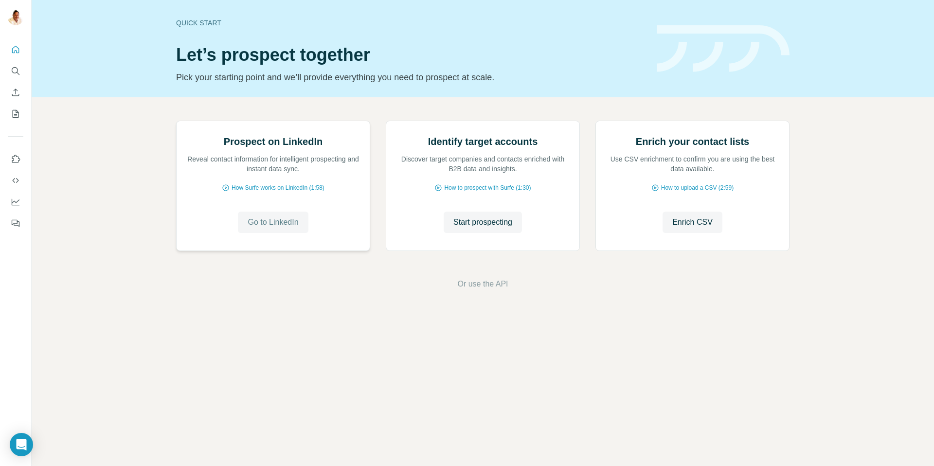
click at [271, 228] on span "Go to LinkedIn" at bounding box center [273, 222] width 51 height 12
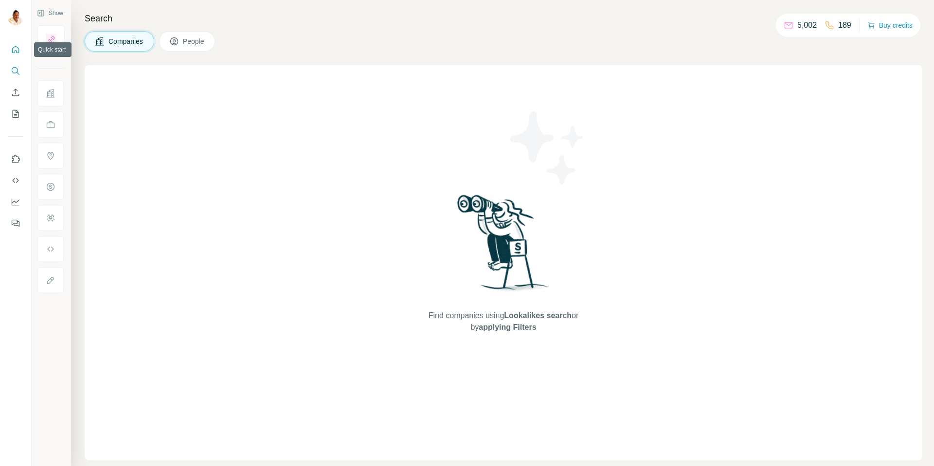
click at [16, 48] on icon "Quick start" at bounding box center [16, 50] width 10 height 10
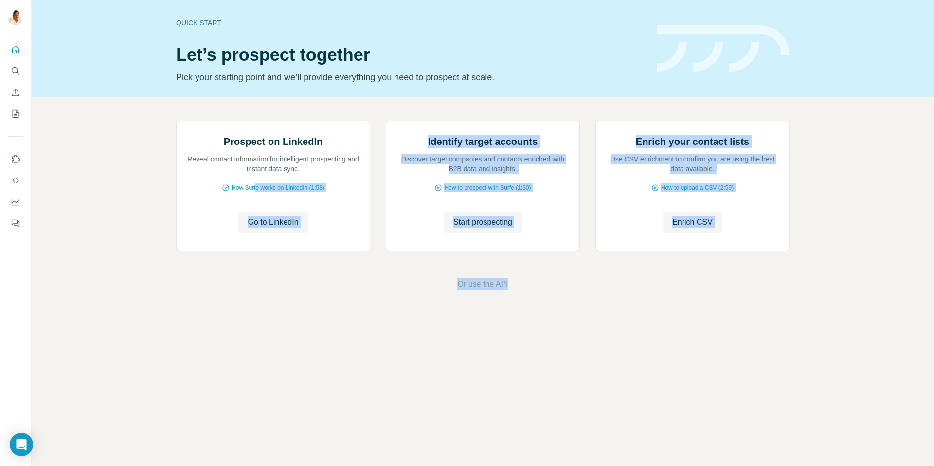
drag, startPoint x: 255, startPoint y: 295, endPoint x: 327, endPoint y: 406, distance: 132.5
click at [327, 313] on div "Prospect on LinkedIn Reveal contact information for intelligent prospecting and…" at bounding box center [483, 205] width 902 height 216
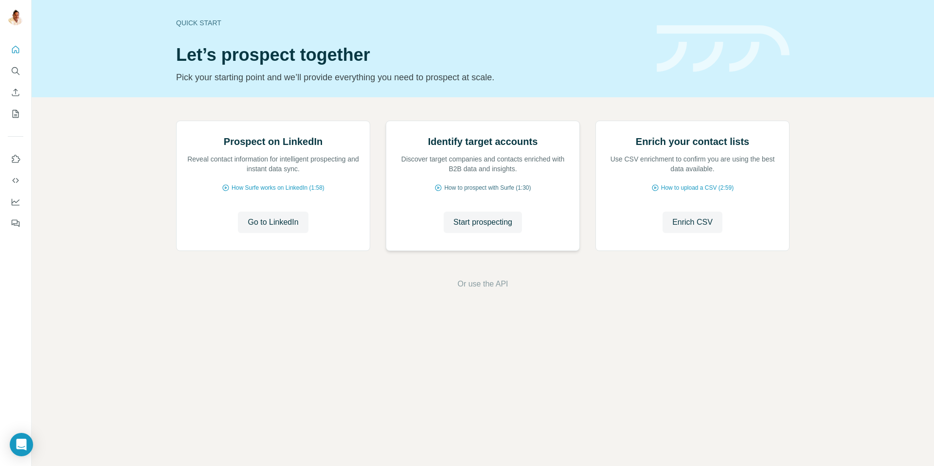
click at [437, 192] on icon at bounding box center [438, 188] width 8 height 8
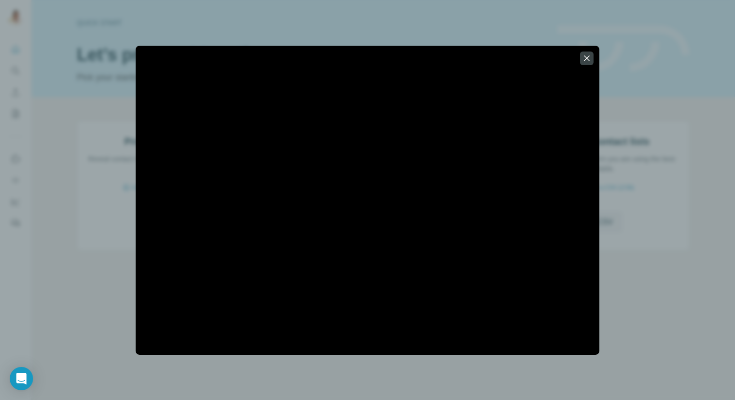
click at [586, 55] on icon "button" at bounding box center [587, 59] width 10 height 10
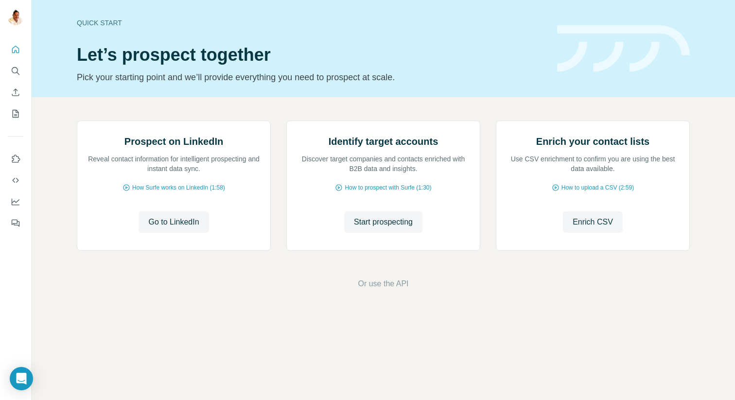
click at [577, 59] on img at bounding box center [623, 48] width 133 height 47
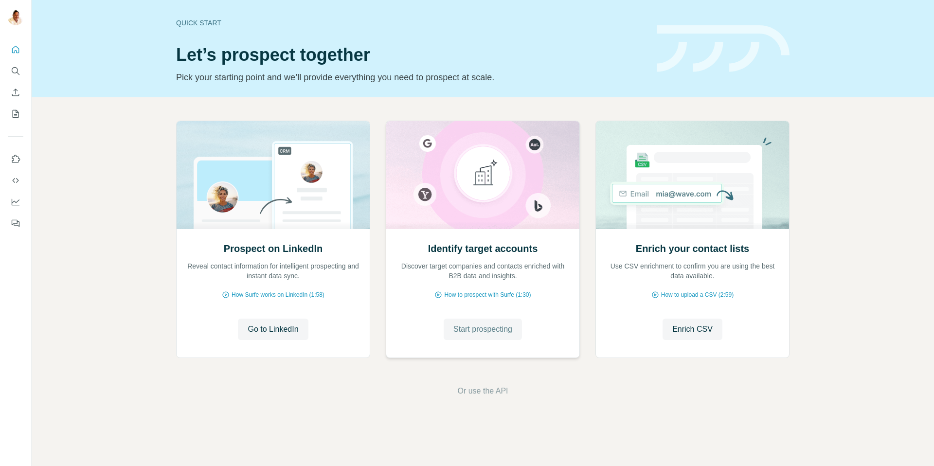
click at [464, 331] on span "Start prospecting" at bounding box center [482, 329] width 59 height 12
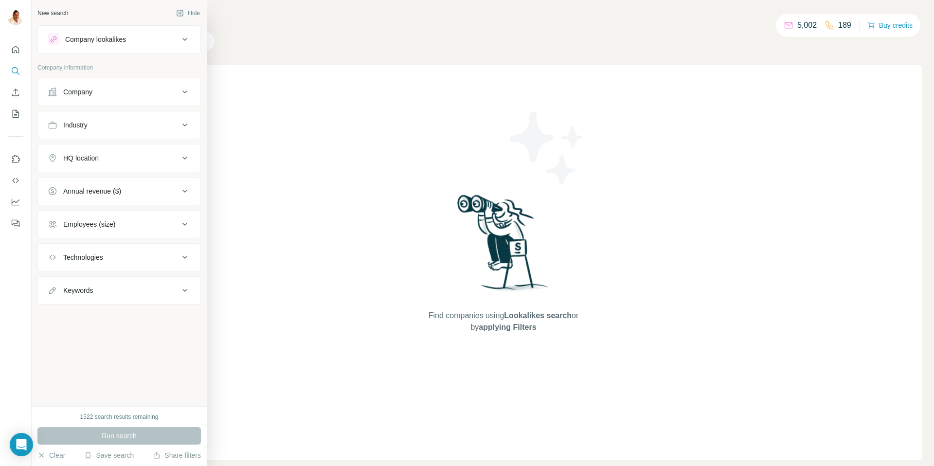
click at [80, 90] on div "Company" at bounding box center [77, 92] width 29 height 10
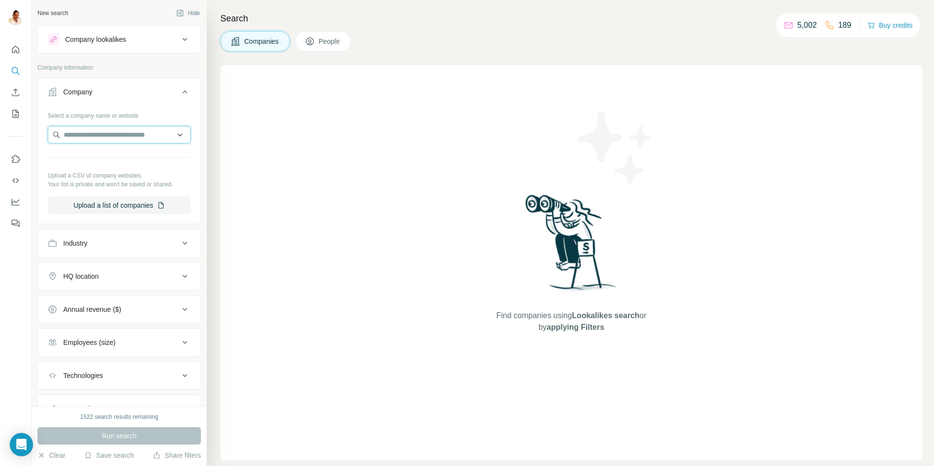
click at [131, 135] on input "text" at bounding box center [119, 135] width 143 height 18
paste input "**********"
type input "**********"
click at [127, 156] on div "Type to search" at bounding box center [119, 157] width 138 height 19
click at [131, 139] on input "text" at bounding box center [119, 135] width 143 height 18
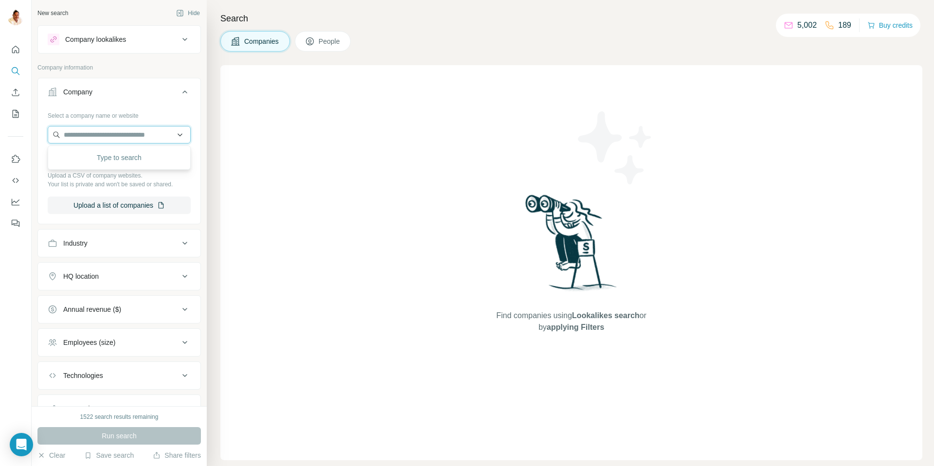
paste input "**********"
click at [105, 134] on input "**********" at bounding box center [119, 135] width 143 height 18
paste input "*"
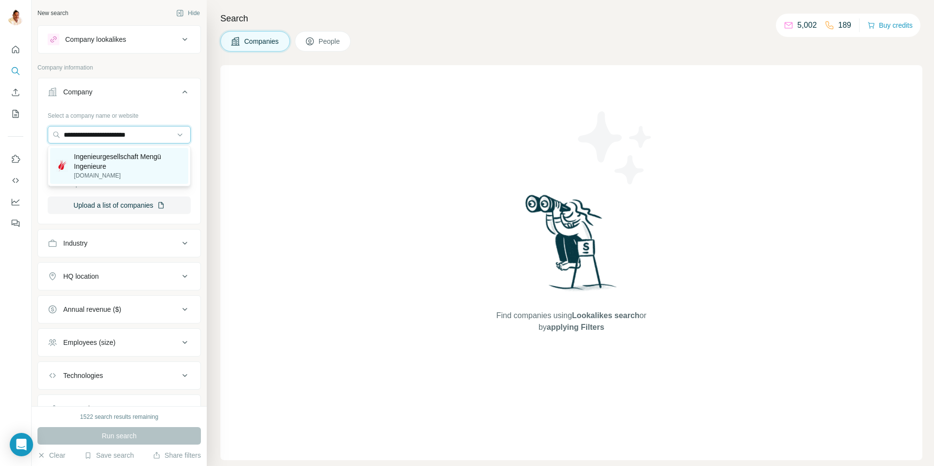
type input "**********"
click at [100, 151] on div "Ingenieurgesellschaft Mengü Ingenieure mengue.de" at bounding box center [119, 166] width 138 height 36
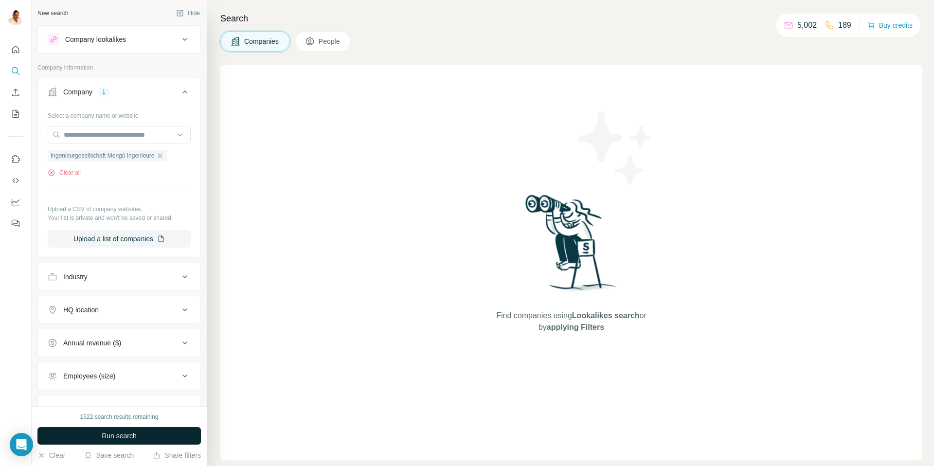
click at [124, 433] on span "Run search" at bounding box center [119, 436] width 35 height 10
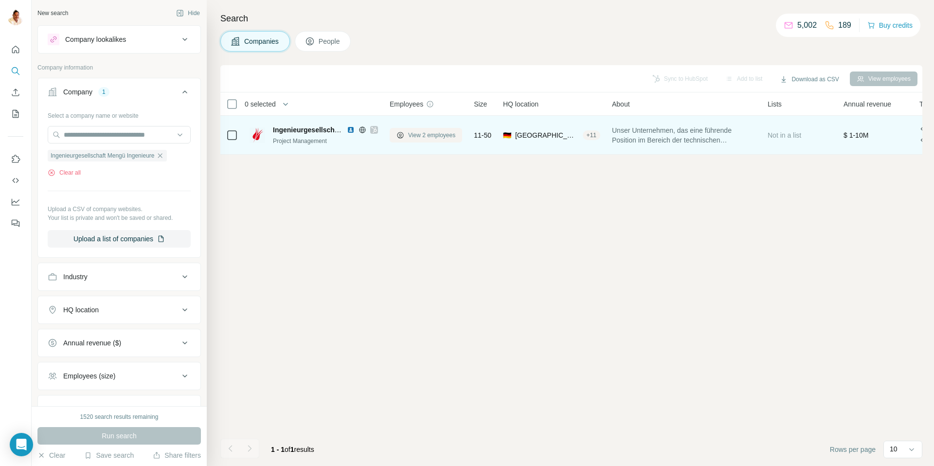
click at [420, 134] on span "View 2 employees" at bounding box center [431, 135] width 47 height 9
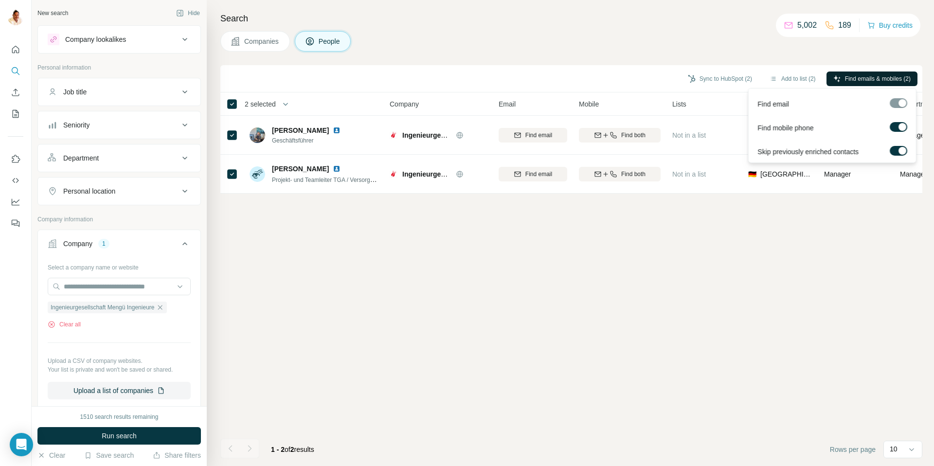
click at [851, 76] on span "Find emails & mobiles (2)" at bounding box center [878, 78] width 66 height 9
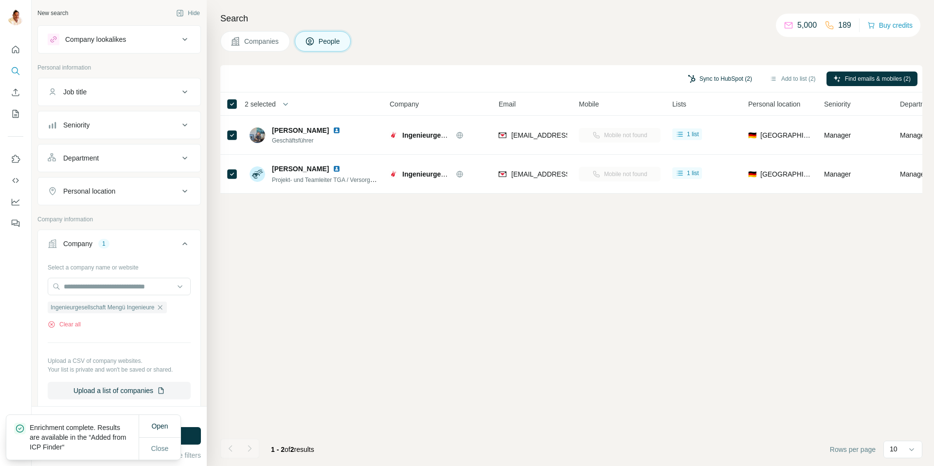
click at [702, 78] on button "Sync to HubSpot (2)" at bounding box center [720, 78] width 78 height 15
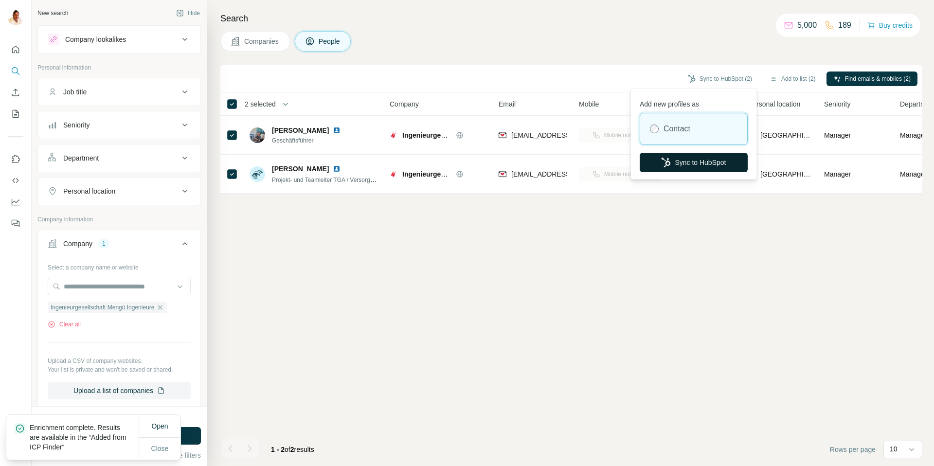
click at [685, 164] on button "Sync to HubSpot" at bounding box center [694, 162] width 108 height 19
